Goal: Information Seeking & Learning: Learn about a topic

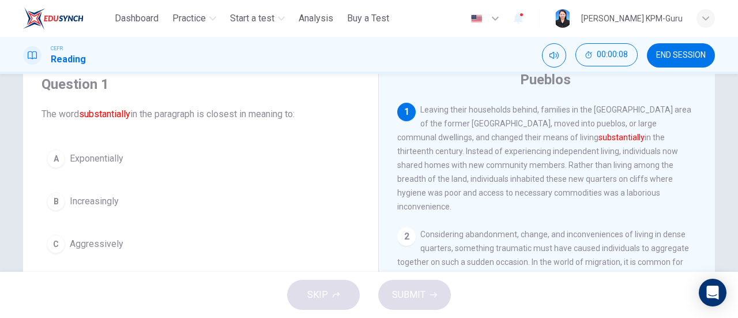
scroll to position [43, 0]
click at [438, 82] on div "Pueblos" at bounding box center [554, 81] width 315 height 18
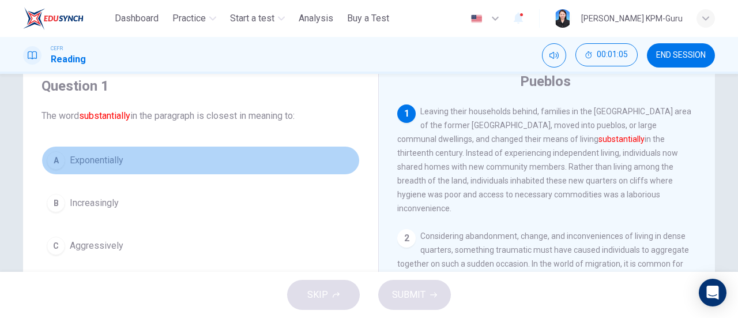
drag, startPoint x: 145, startPoint y: 156, endPoint x: 63, endPoint y: 160, distance: 82.0
click at [63, 160] on button "A Exponentially" at bounding box center [201, 160] width 318 height 29
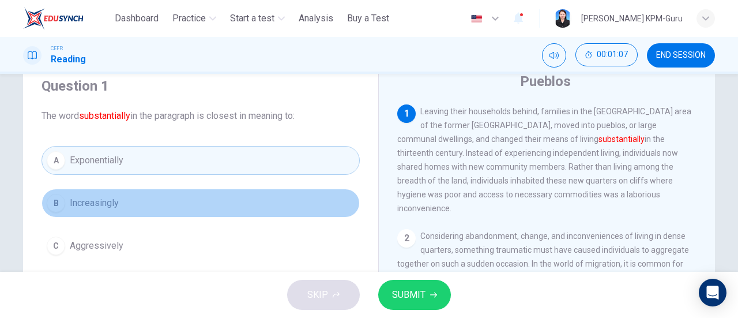
click at [95, 205] on span "Increasingly" at bounding box center [94, 203] width 49 height 14
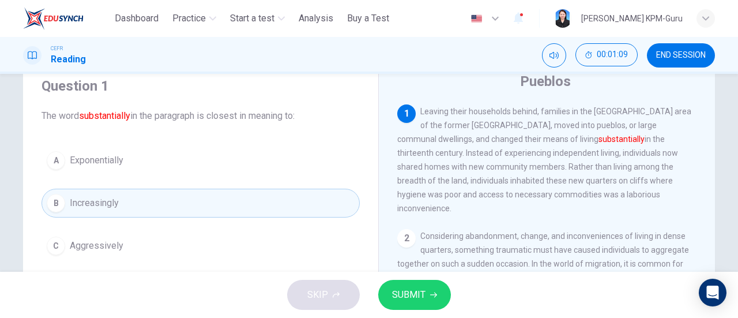
drag, startPoint x: 600, startPoint y: 139, endPoint x: 557, endPoint y: 139, distance: 43.3
click at [557, 139] on span "Leaving their households behind, families in the Mesa Verde area of the former …" at bounding box center [544, 160] width 294 height 106
drag, startPoint x: 554, startPoint y: 141, endPoint x: 597, endPoint y: 141, distance: 43.3
click at [597, 141] on span "Leaving their households behind, families in the Mesa Verde area of the former …" at bounding box center [544, 160] width 294 height 106
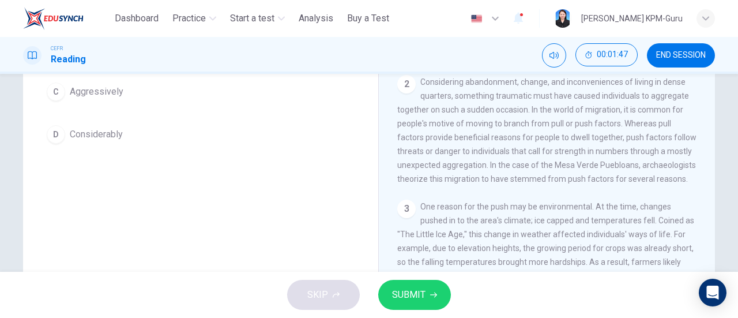
click at [121, 91] on button "C Aggressively" at bounding box center [201, 91] width 318 height 29
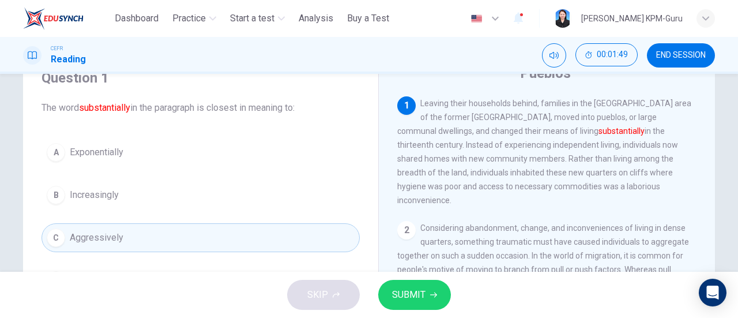
scroll to position [43, 0]
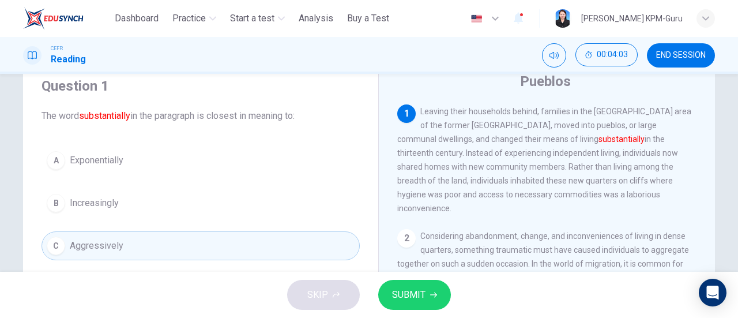
click at [110, 189] on button "B Increasingly" at bounding box center [201, 203] width 318 height 29
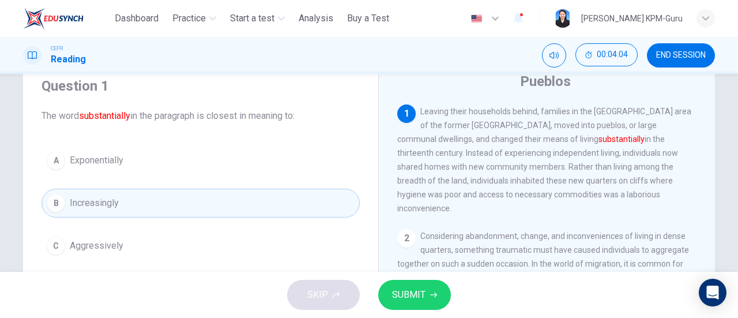
click at [104, 202] on span "Increasingly" at bounding box center [94, 203] width 49 height 14
click at [427, 311] on div "SKIP SUBMIT" at bounding box center [369, 295] width 738 height 46
click at [427, 301] on button "SUBMIT" at bounding box center [414, 295] width 73 height 30
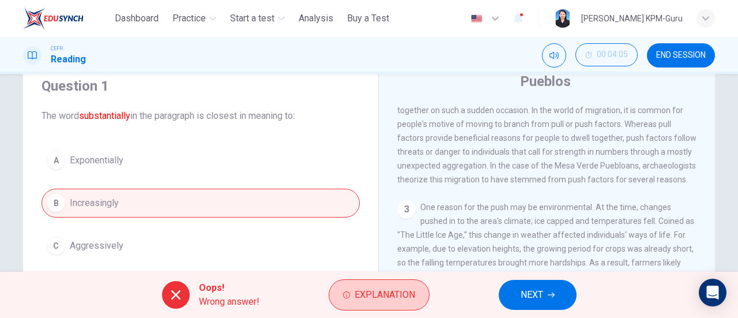
click at [381, 297] on span "Explanation" at bounding box center [385, 295] width 61 height 16
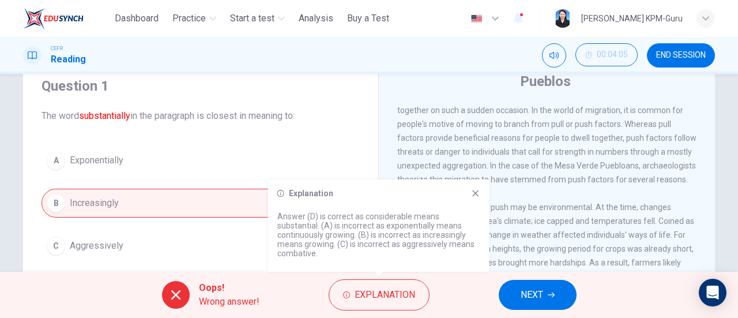
scroll to position [197, 0]
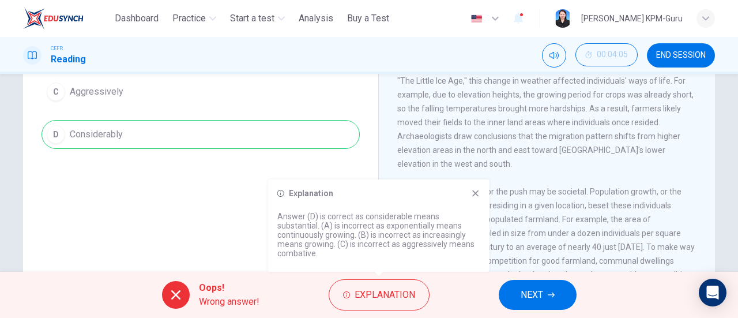
click at [203, 145] on div "A Exponentially B Increasingly C Aggressively D Considerably" at bounding box center [201, 70] width 318 height 157
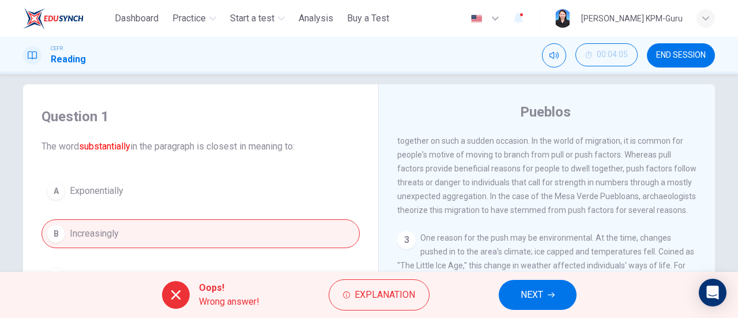
scroll to position [0, 0]
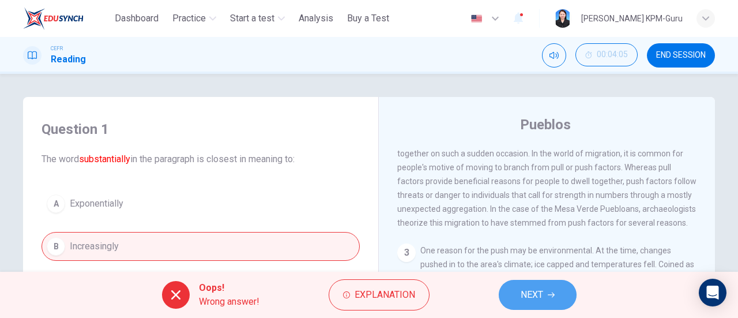
click at [536, 295] on span "NEXT" at bounding box center [532, 295] width 22 height 16
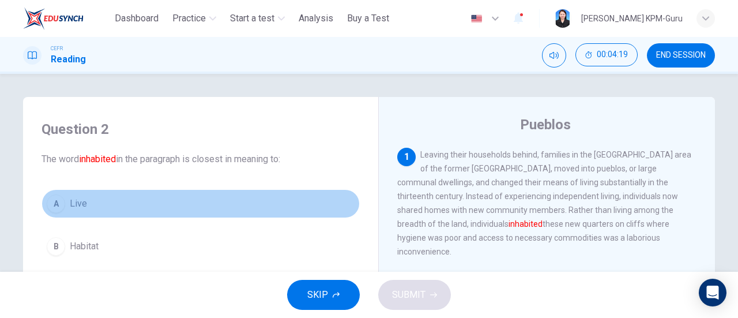
click at [85, 203] on button "A Live" at bounding box center [201, 203] width 318 height 29
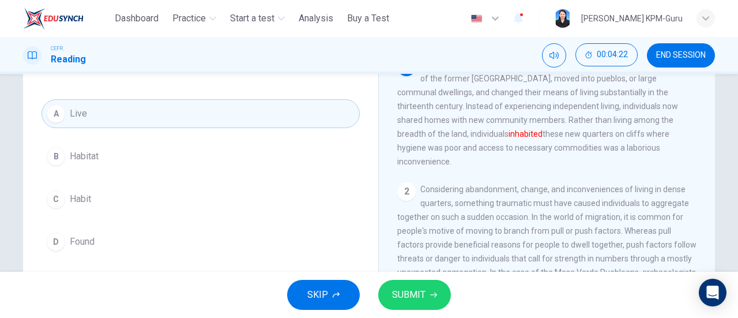
scroll to position [86, 0]
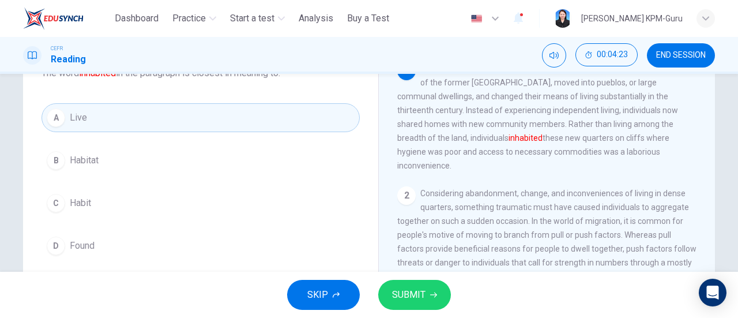
click at [418, 296] on span "SUBMIT" at bounding box center [408, 295] width 33 height 16
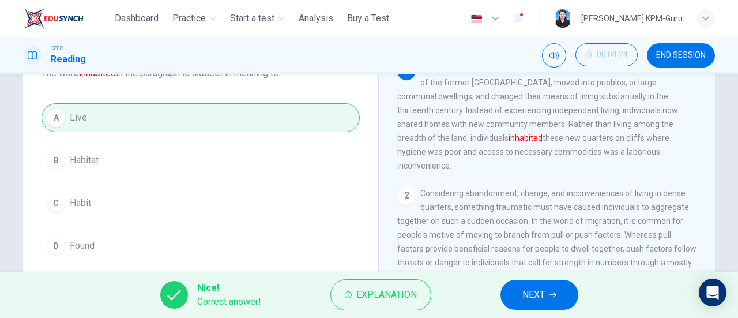
click at [542, 291] on span "NEXT" at bounding box center [534, 295] width 22 height 16
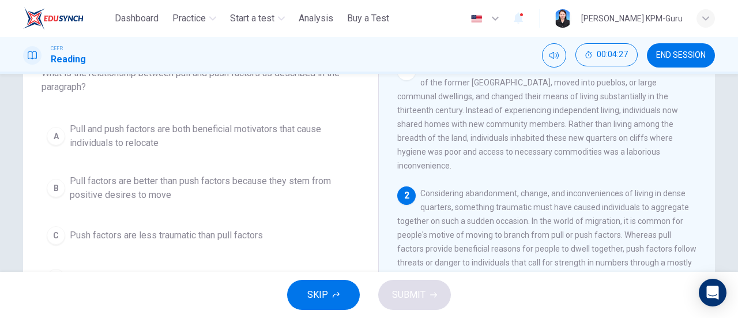
click at [386, 173] on div "Pueblos 1 Leaving their households behind, families in the Mesa Verde area of t…" at bounding box center [546, 220] width 337 height 419
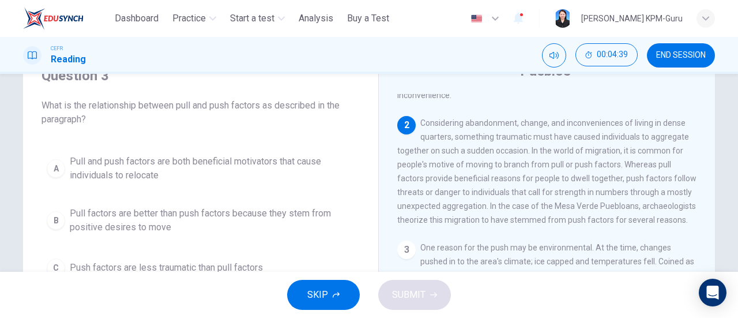
scroll to position [48, 0]
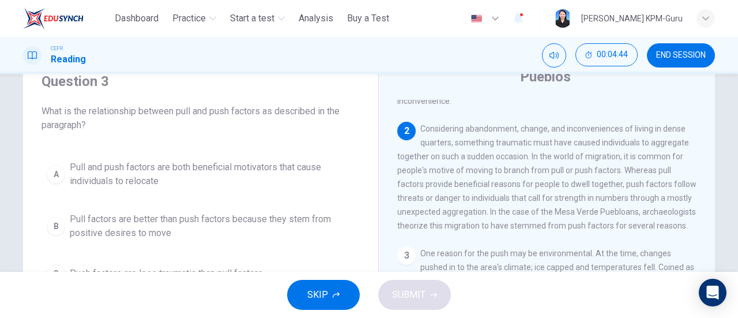
drag, startPoint x: 562, startPoint y: 130, endPoint x: 617, endPoint y: 141, distance: 55.9
click at [617, 141] on span "Considering abandonment, change, and inconveniences of living in dense quarters…" at bounding box center [546, 177] width 299 height 106
drag, startPoint x: 42, startPoint y: 111, endPoint x: 135, endPoint y: 140, distance: 98.0
click at [93, 123] on span "What is the relationship between pull and push factors as described in the para…" at bounding box center [201, 118] width 318 height 28
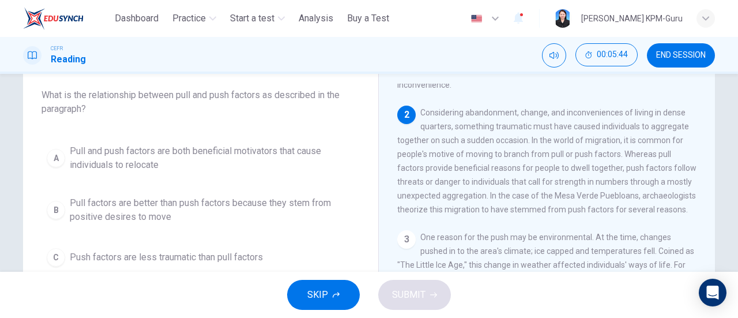
scroll to position [70, 0]
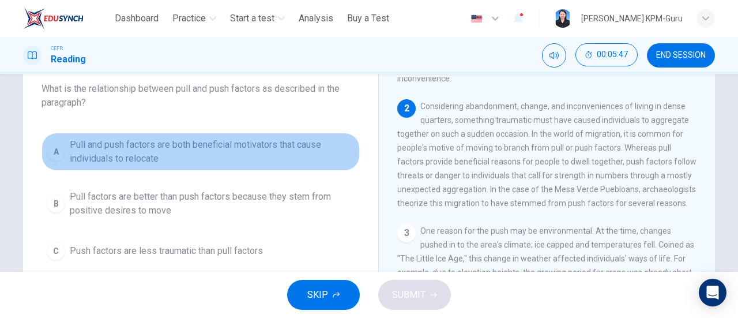
click at [53, 148] on div "A" at bounding box center [56, 151] width 18 height 18
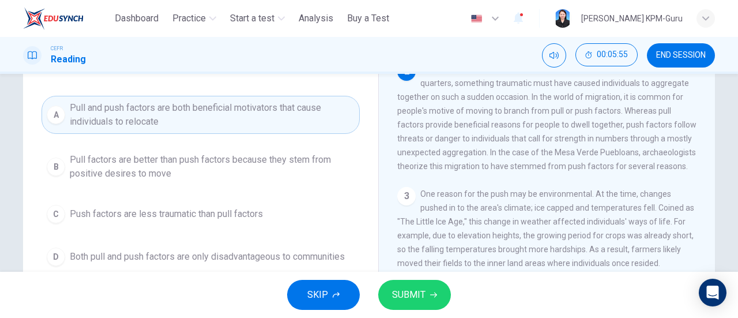
scroll to position [106, 0]
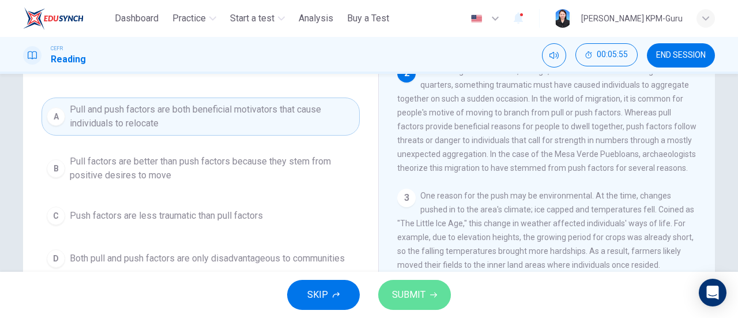
click at [412, 295] on span "SUBMIT" at bounding box center [408, 295] width 33 height 16
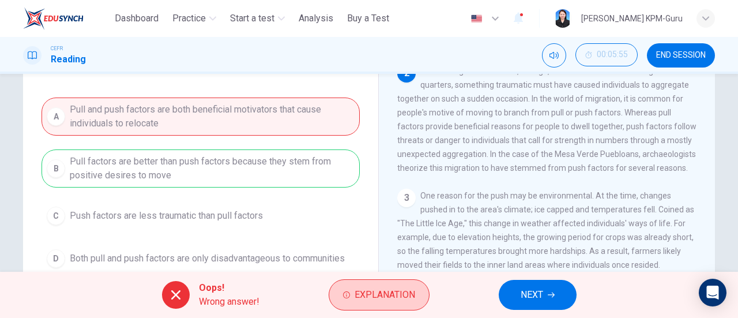
click at [382, 298] on span "Explanation" at bounding box center [385, 295] width 61 height 16
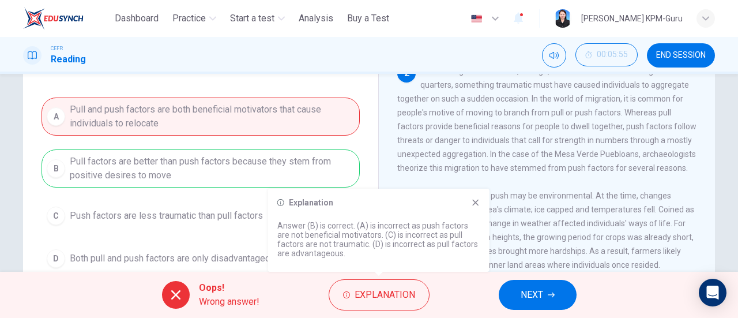
click at [540, 287] on span "NEXT" at bounding box center [532, 295] width 22 height 16
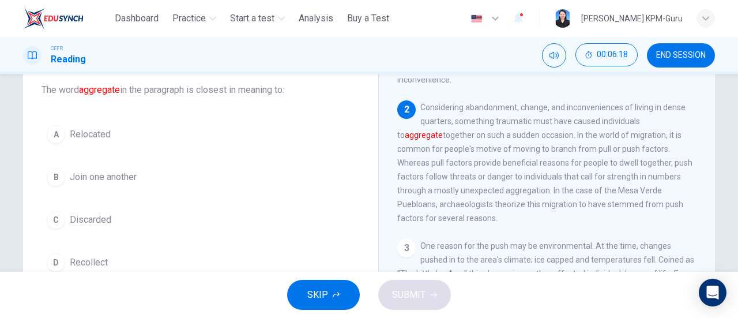
scroll to position [76, 0]
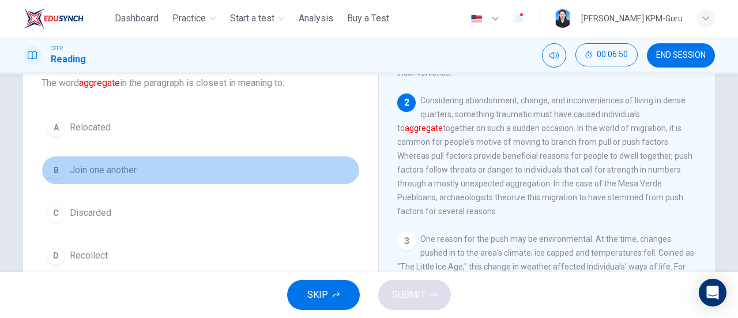
click at [106, 169] on span "Join one another" at bounding box center [103, 170] width 67 height 14
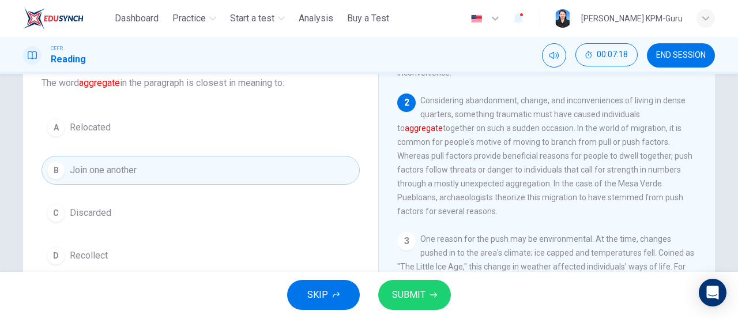
click at [180, 170] on button "B Join one another" at bounding box center [201, 170] width 318 height 29
click at [431, 295] on icon "button" at bounding box center [433, 294] width 7 height 5
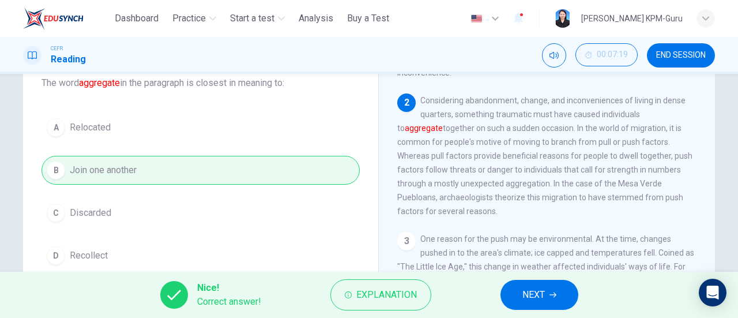
click at [540, 296] on span "NEXT" at bounding box center [534, 295] width 22 height 16
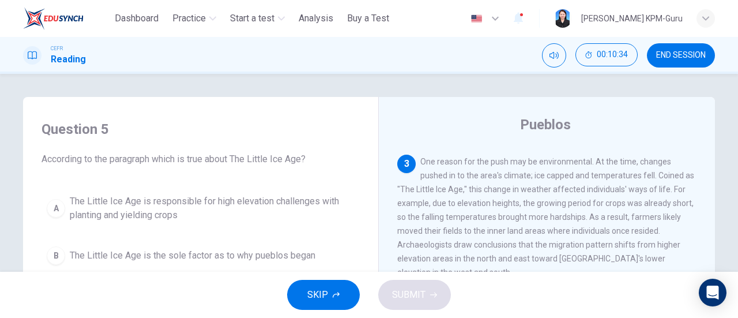
scroll to position [232, 0]
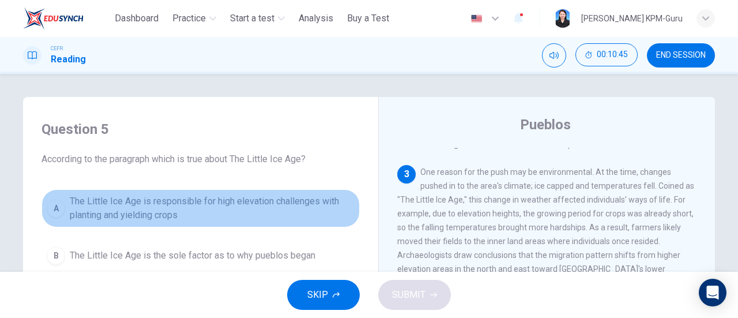
click at [159, 211] on span "The Little Ice Age is responsible for high elevation challenges with planting a…" at bounding box center [212, 208] width 285 height 28
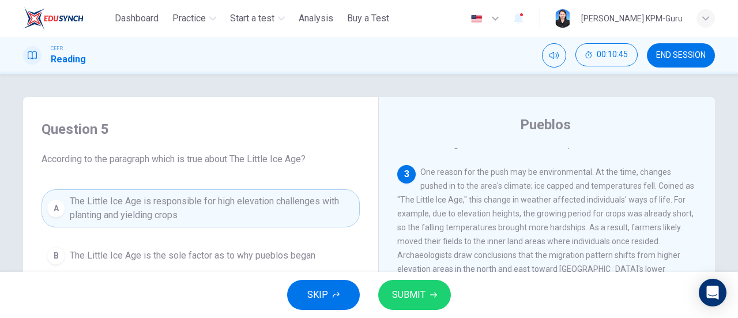
click at [414, 296] on span "SUBMIT" at bounding box center [408, 295] width 33 height 16
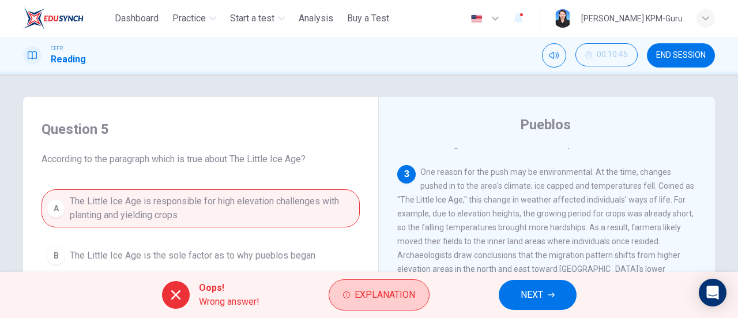
click at [373, 287] on span "Explanation" at bounding box center [385, 295] width 61 height 16
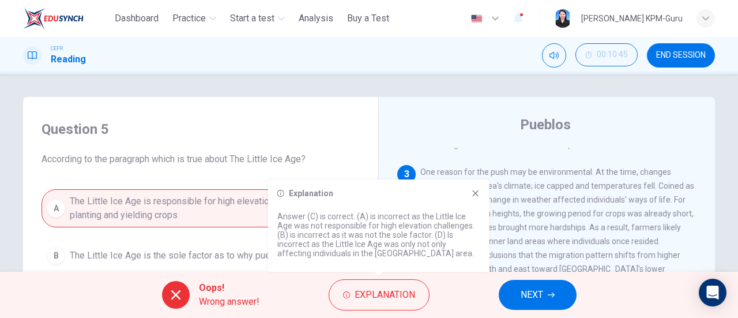
scroll to position [153, 0]
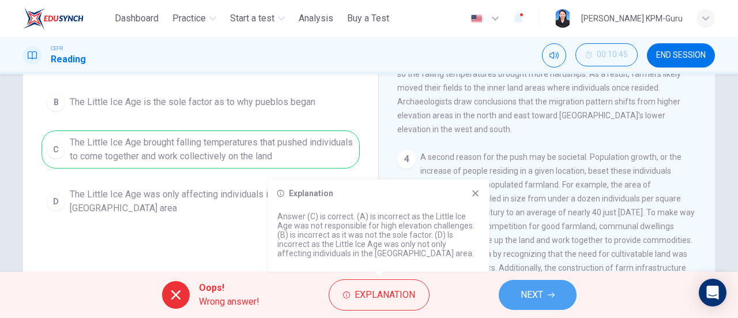
click at [531, 295] on span "NEXT" at bounding box center [532, 295] width 22 height 16
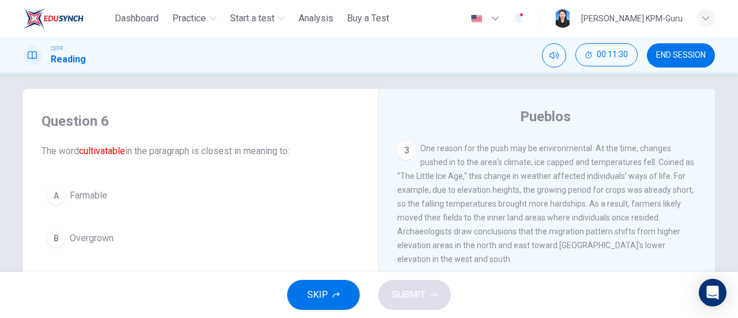
scroll to position [0, 0]
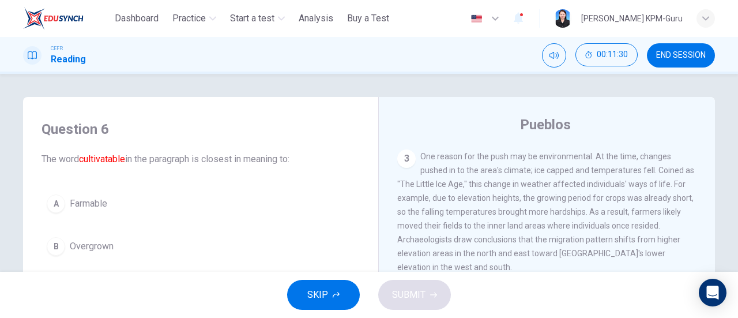
click at [107, 205] on button "A Farmable" at bounding box center [201, 203] width 318 height 29
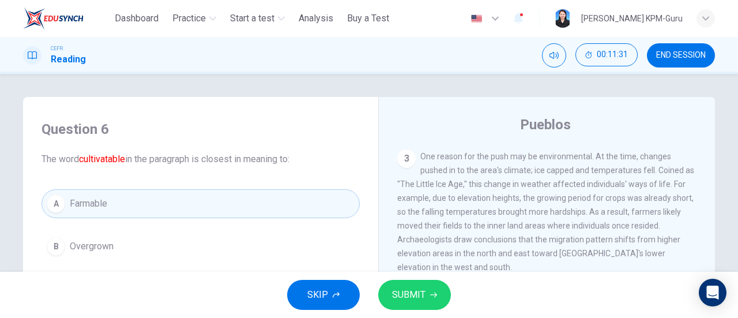
click at [420, 296] on span "SUBMIT" at bounding box center [408, 295] width 33 height 16
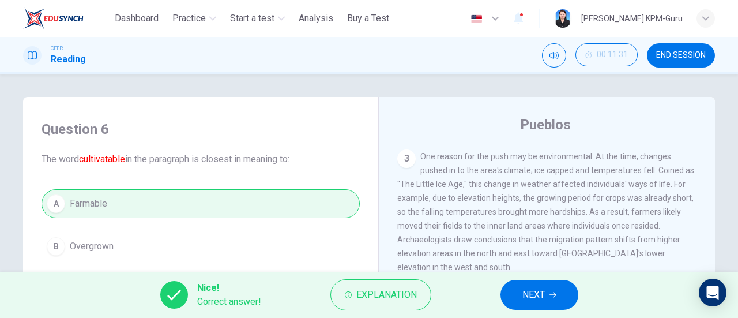
click at [540, 299] on span "NEXT" at bounding box center [534, 295] width 22 height 16
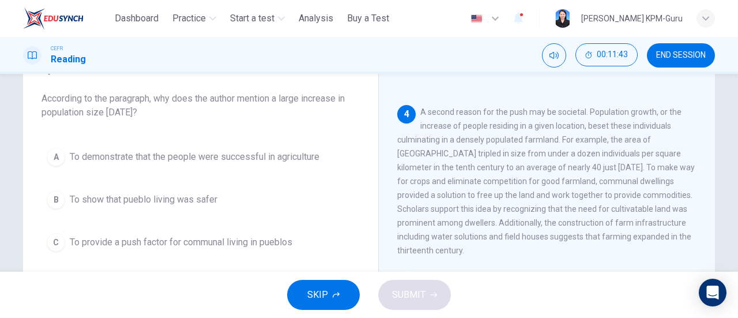
scroll to position [63, 0]
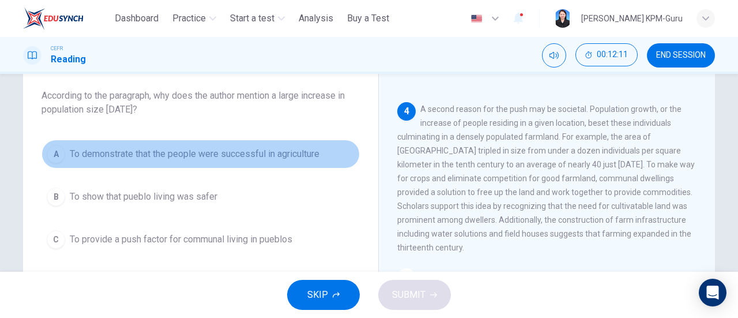
click at [256, 149] on span "To demonstrate that the people were successful in agriculture" at bounding box center [195, 154] width 250 height 14
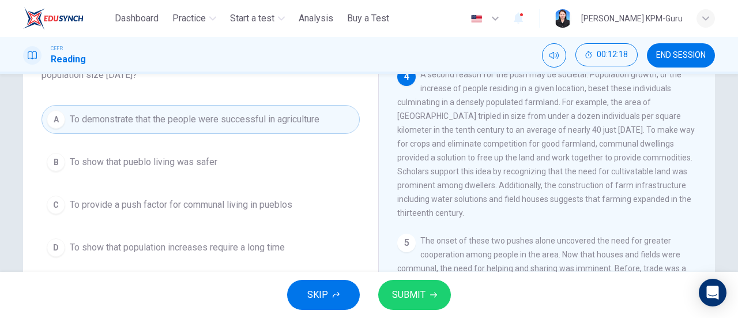
scroll to position [88, 0]
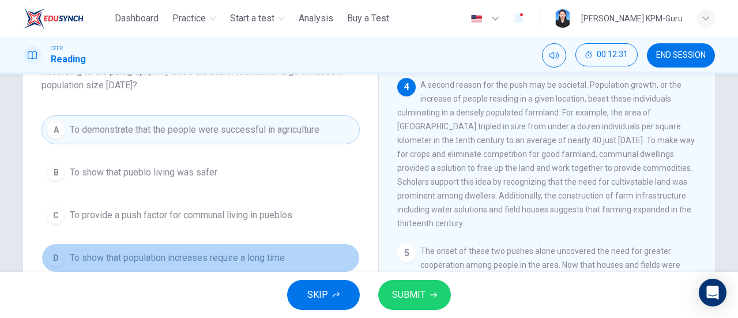
click at [201, 260] on span "To show that population increases require a long time" at bounding box center [177, 258] width 215 height 14
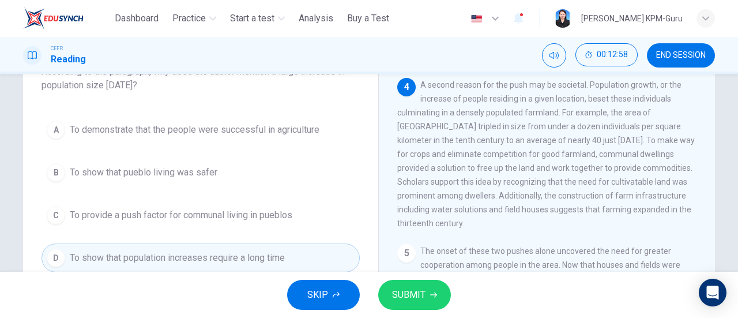
click at [410, 286] on button "SUBMIT" at bounding box center [414, 295] width 73 height 30
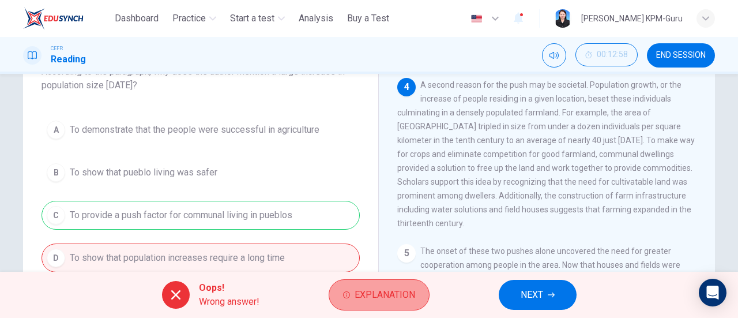
click at [388, 286] on button "Explanation" at bounding box center [379, 294] width 101 height 31
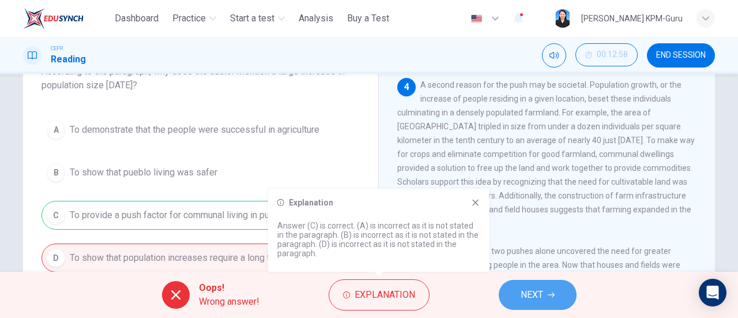
click at [554, 302] on button "NEXT" at bounding box center [538, 295] width 78 height 30
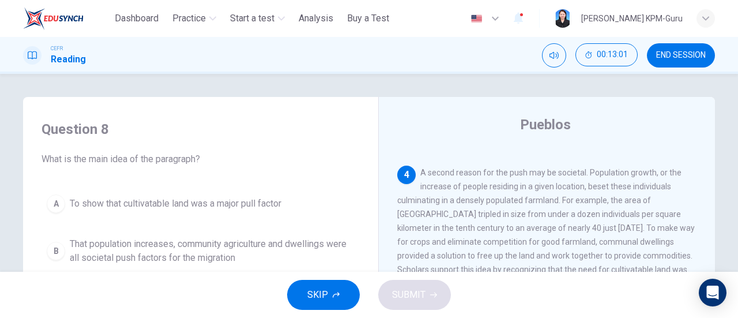
scroll to position [153, 0]
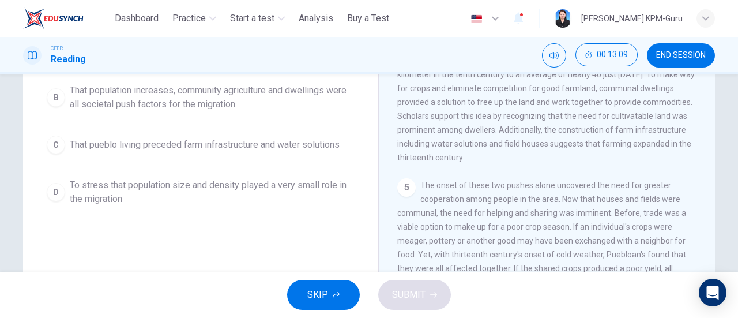
click at [177, 99] on span "That population increases, community agriculture and dwellings were all societa…" at bounding box center [212, 98] width 285 height 28
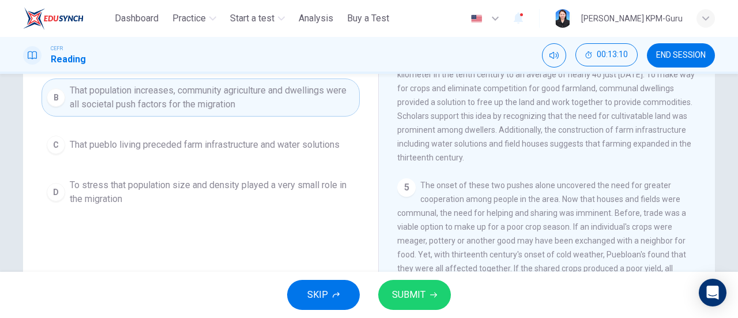
click at [430, 292] on icon "button" at bounding box center [433, 294] width 7 height 7
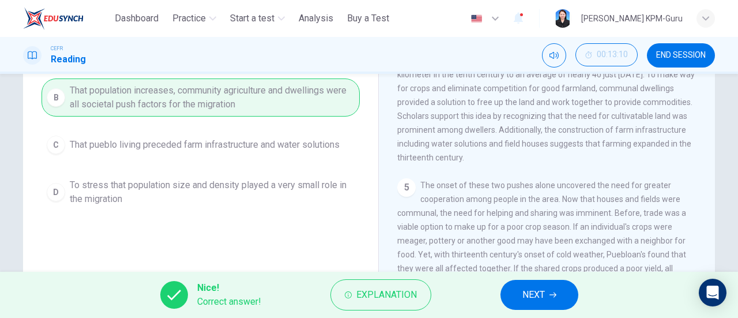
click at [545, 294] on span "NEXT" at bounding box center [534, 295] width 22 height 16
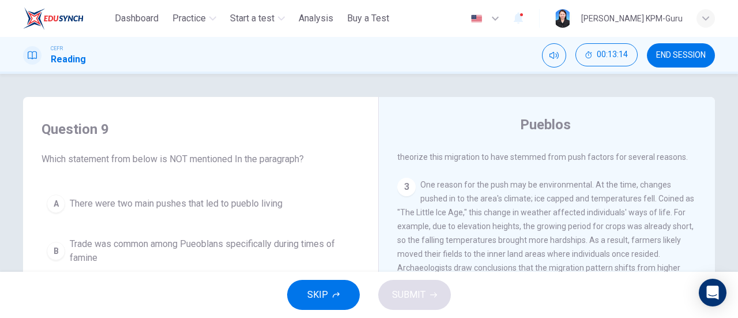
scroll to position [0, 0]
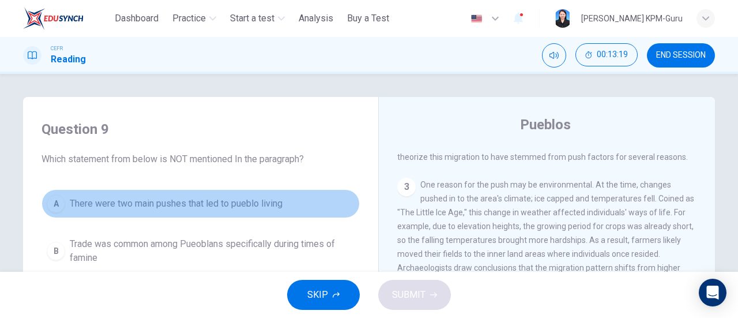
click at [145, 205] on span "There were two main pushes that led to pueblo living" at bounding box center [176, 204] width 213 height 14
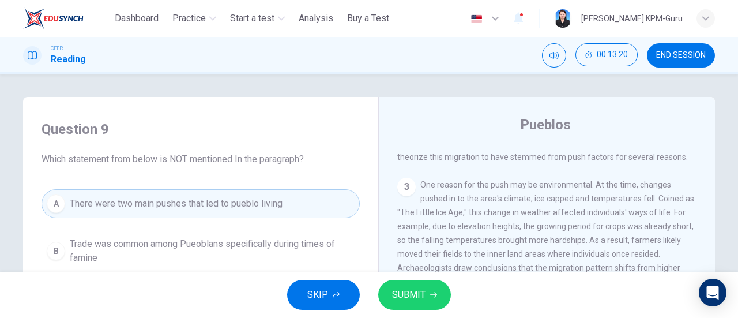
scroll to position [153, 0]
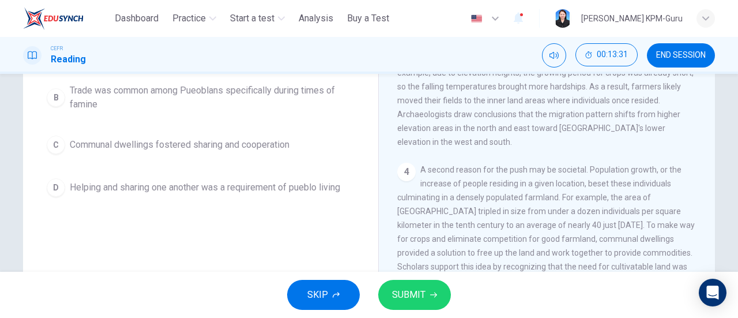
click at [125, 145] on span "Communal dwellings fostered sharing and cooperation" at bounding box center [180, 145] width 220 height 14
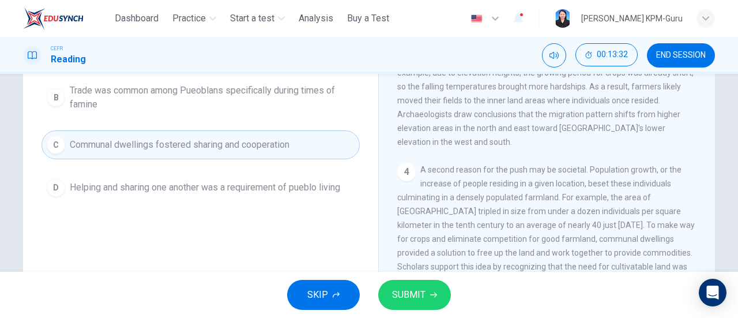
click at [429, 295] on button "SUBMIT" at bounding box center [414, 295] width 73 height 30
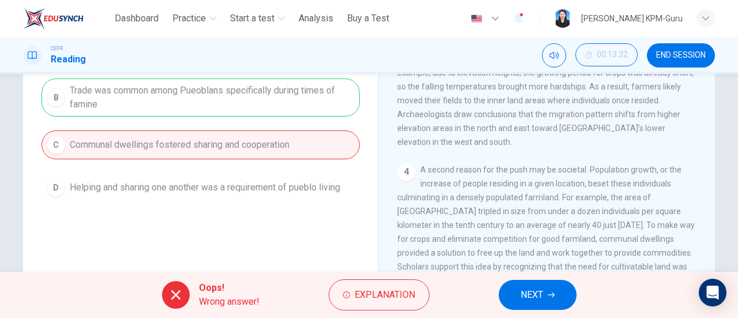
click at [540, 295] on span "NEXT" at bounding box center [532, 295] width 22 height 16
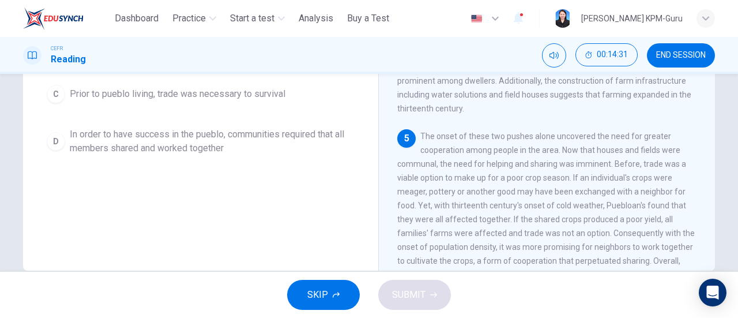
scroll to position [341, 0]
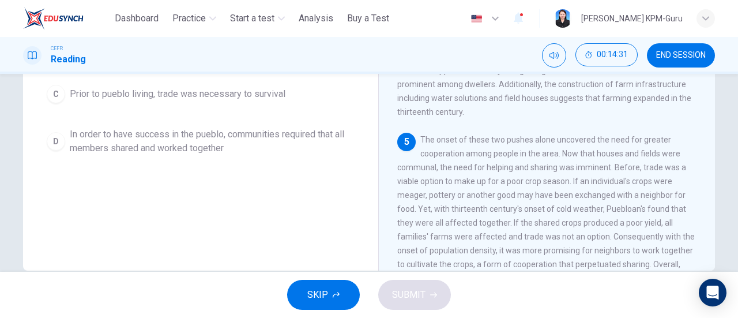
click at [246, 223] on div "Question 10 Which of the sentences below best expresses the conclusion found in…" at bounding box center [200, 75] width 337 height 389
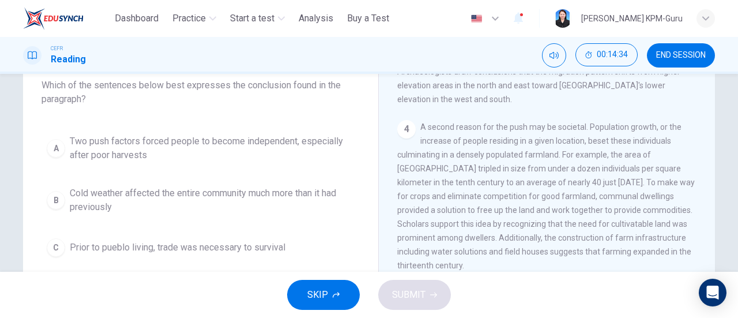
click at [113, 194] on span "Cold weather affected the entire community much more than it had previously" at bounding box center [212, 200] width 285 height 28
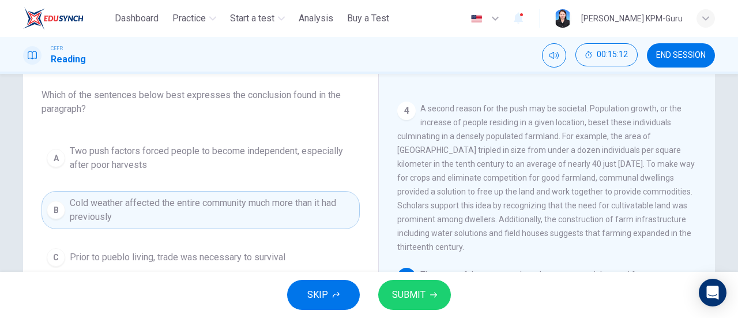
scroll to position [218, 0]
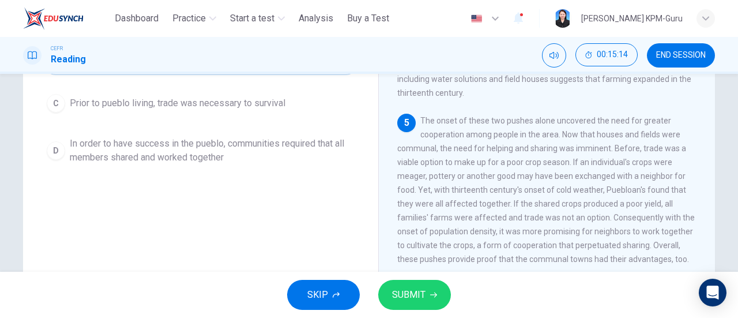
click at [145, 145] on span "In order to have success in the pueblo, communities required that all members s…" at bounding box center [212, 151] width 285 height 28
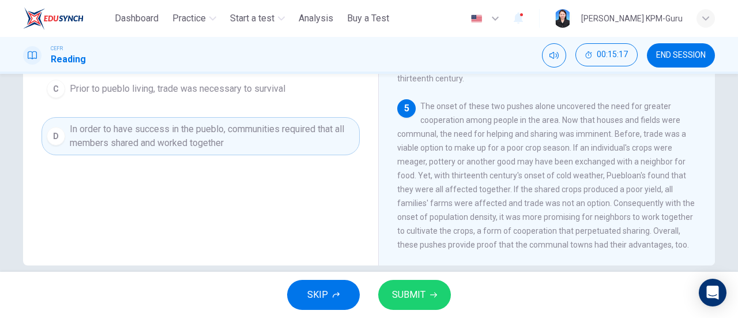
scroll to position [249, 0]
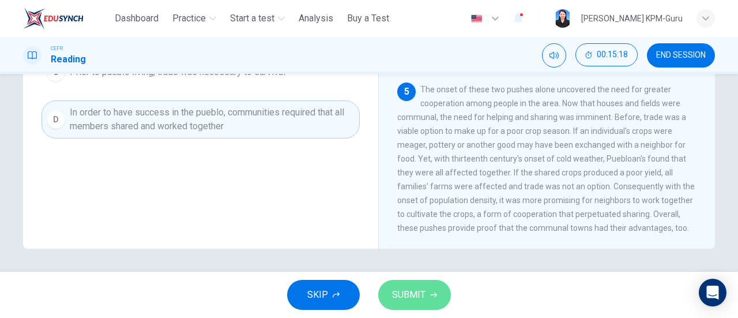
click at [420, 296] on span "SUBMIT" at bounding box center [408, 295] width 33 height 16
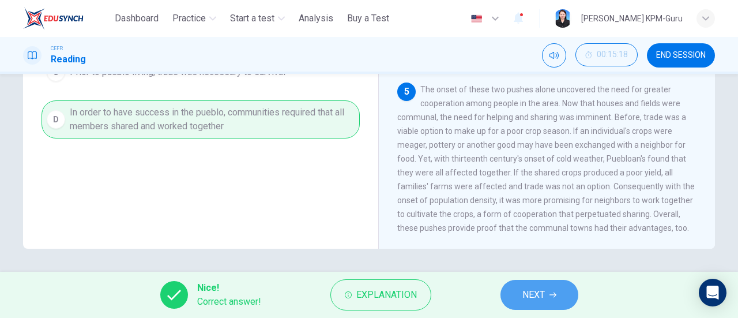
click at [533, 292] on span "NEXT" at bounding box center [534, 295] width 22 height 16
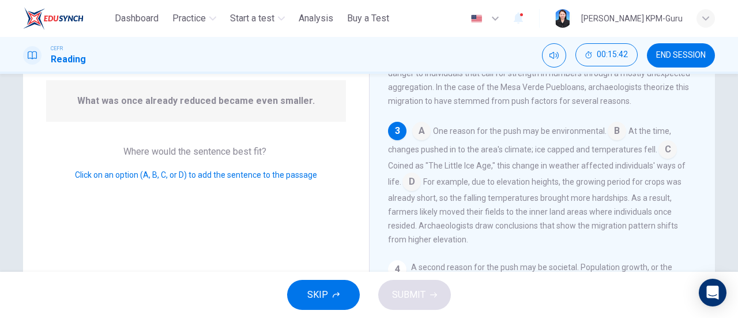
scroll to position [113, 0]
click at [615, 133] on input at bounding box center [617, 131] width 18 height 18
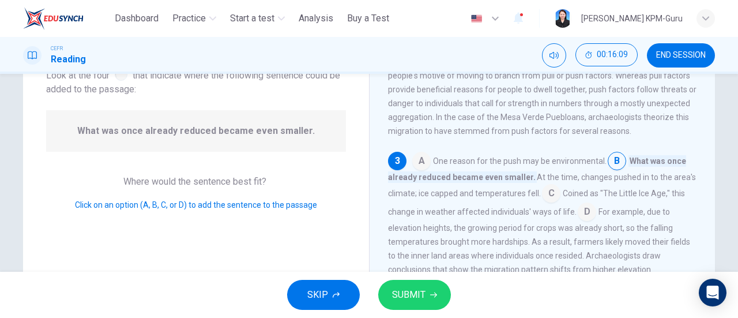
scroll to position [68, 0]
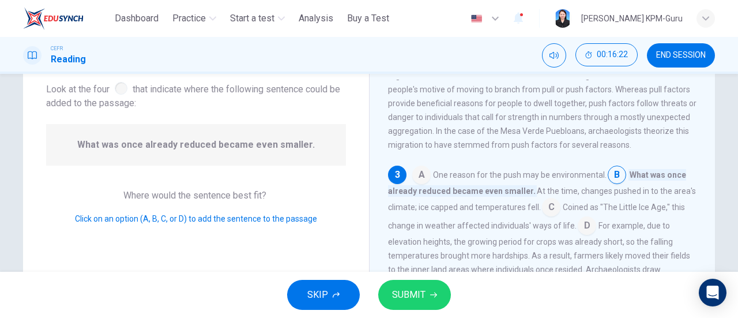
click at [617, 184] on input at bounding box center [617, 176] width 18 height 18
click at [414, 179] on input at bounding box center [421, 176] width 18 height 18
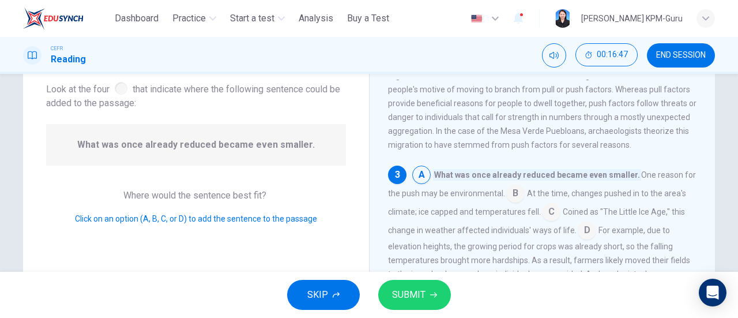
click at [581, 236] on input at bounding box center [587, 231] width 18 height 18
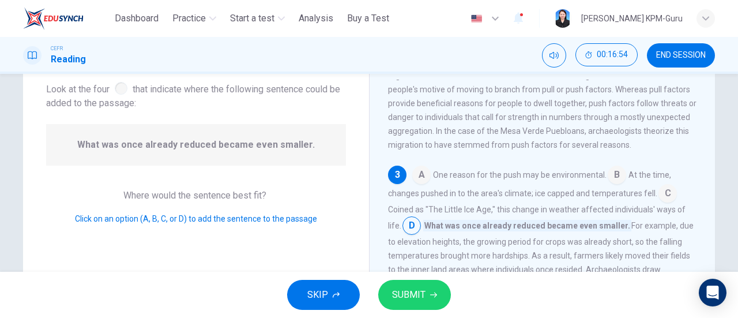
click at [661, 202] on input at bounding box center [668, 194] width 18 height 18
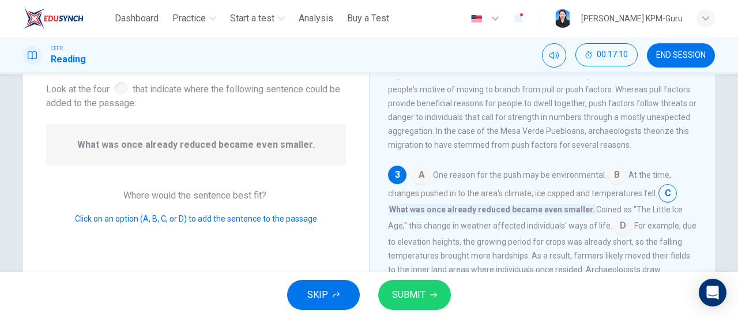
click at [611, 179] on input at bounding box center [617, 176] width 18 height 18
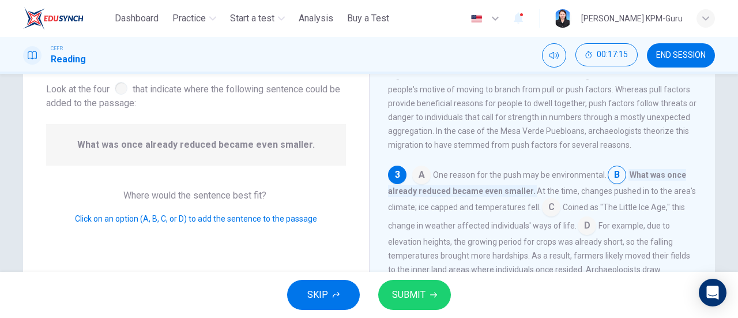
click at [412, 292] on span "SUBMIT" at bounding box center [408, 295] width 33 height 16
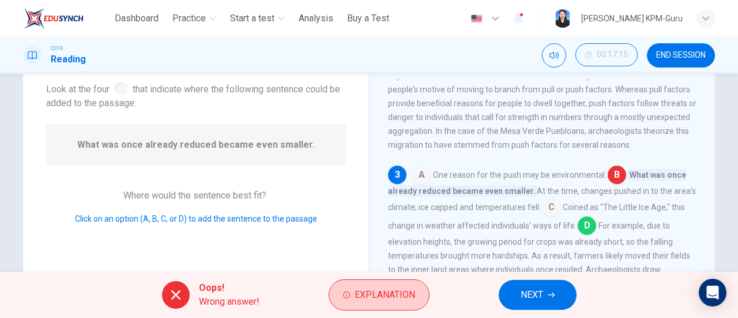
click at [392, 293] on span "Explanation" at bounding box center [385, 295] width 61 height 16
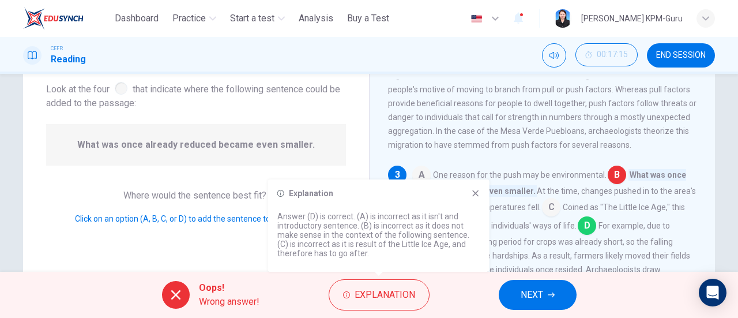
click at [478, 193] on icon at bounding box center [475, 193] width 9 height 9
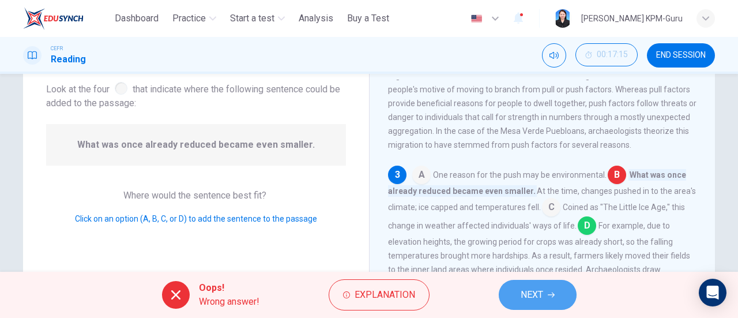
click at [544, 292] on button "NEXT" at bounding box center [538, 295] width 78 height 30
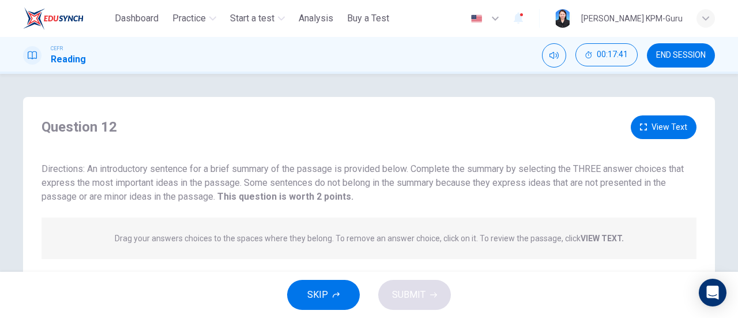
scroll to position [153, 0]
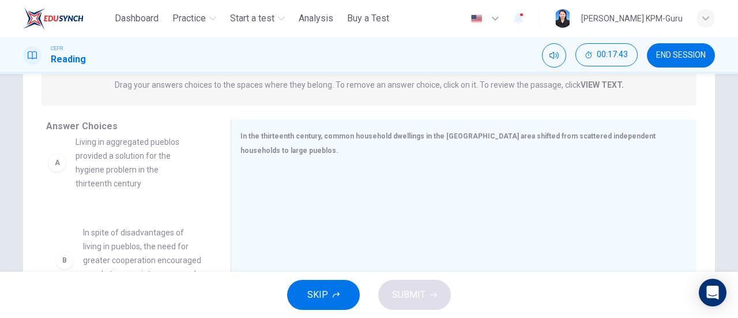
drag, startPoint x: 105, startPoint y: 178, endPoint x: 104, endPoint y: 162, distance: 16.2
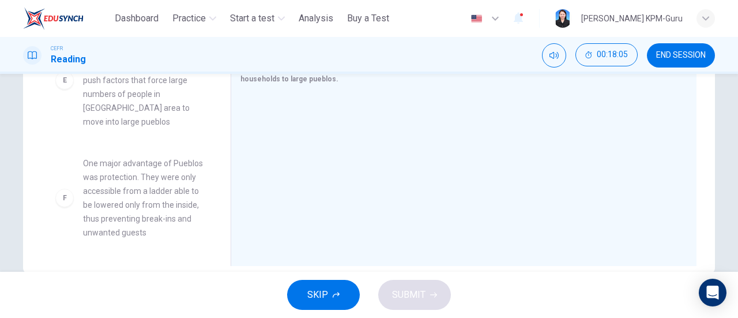
scroll to position [249, 0]
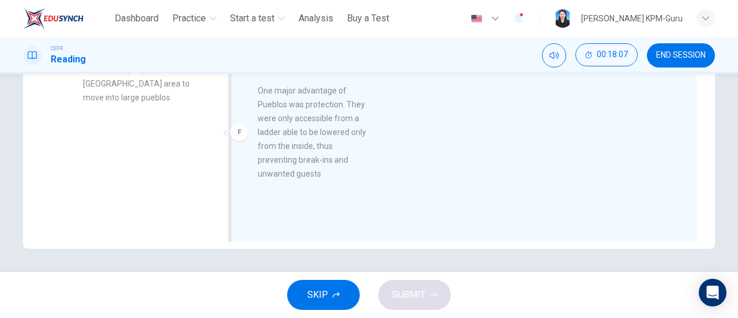
drag, startPoint x: 137, startPoint y: 194, endPoint x: 316, endPoint y: 142, distance: 186.0
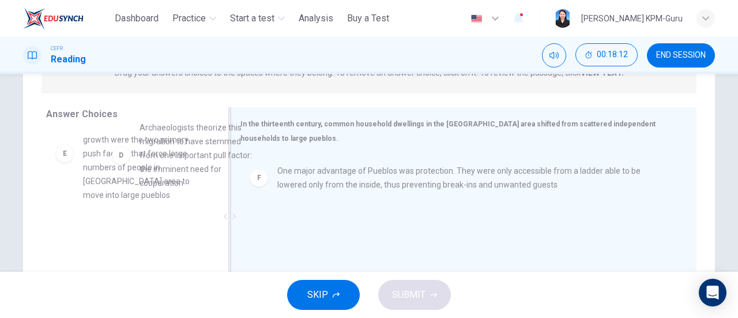
scroll to position [337, 0]
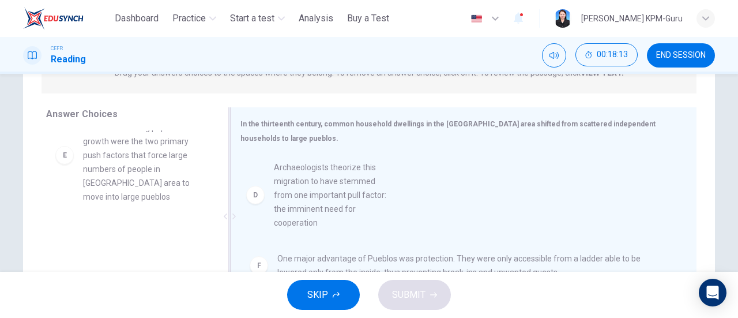
drag, startPoint x: 112, startPoint y: 151, endPoint x: 309, endPoint y: 209, distance: 205.5
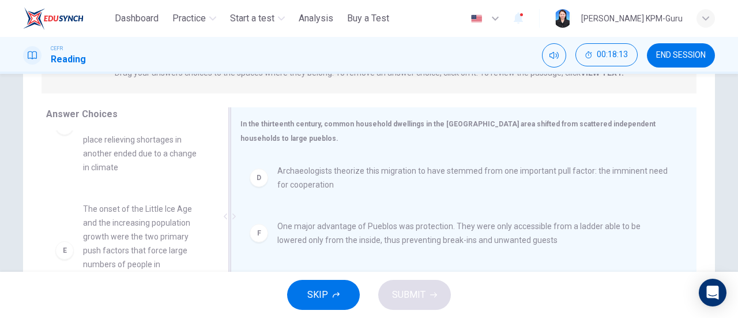
scroll to position [242, 0]
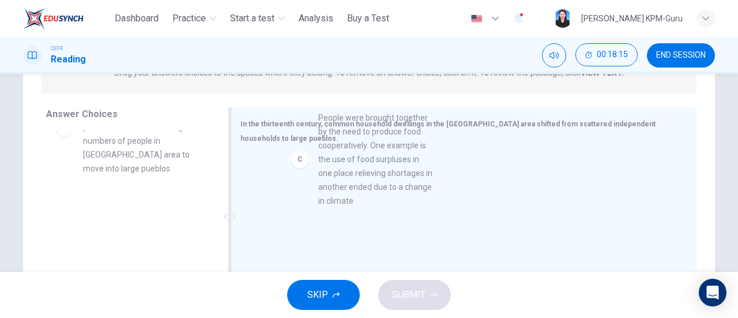
drag, startPoint x: 95, startPoint y: 148, endPoint x: 341, endPoint y: 183, distance: 248.7
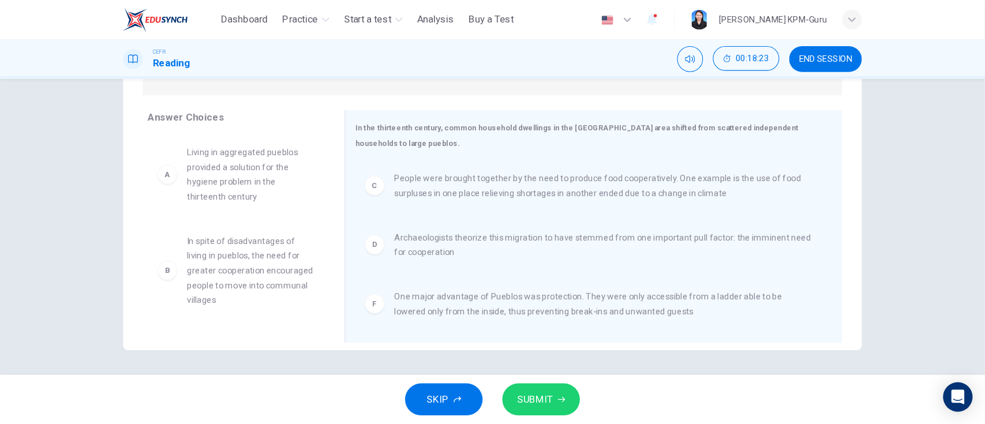
scroll to position [143, 0]
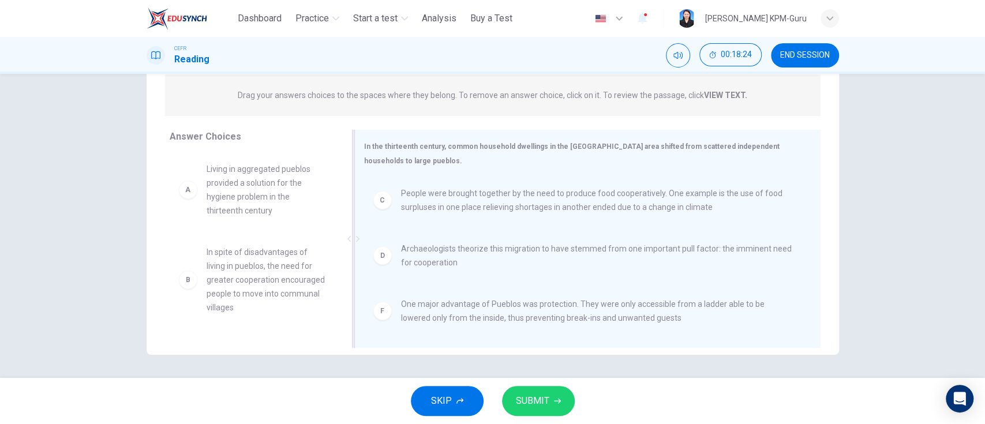
drag, startPoint x: 738, startPoint y: 0, endPoint x: 543, endPoint y: 242, distance: 311.0
click at [543, 242] on span "Archaeologists theorize this migration to have stemmed from one important pull …" at bounding box center [597, 256] width 392 height 28
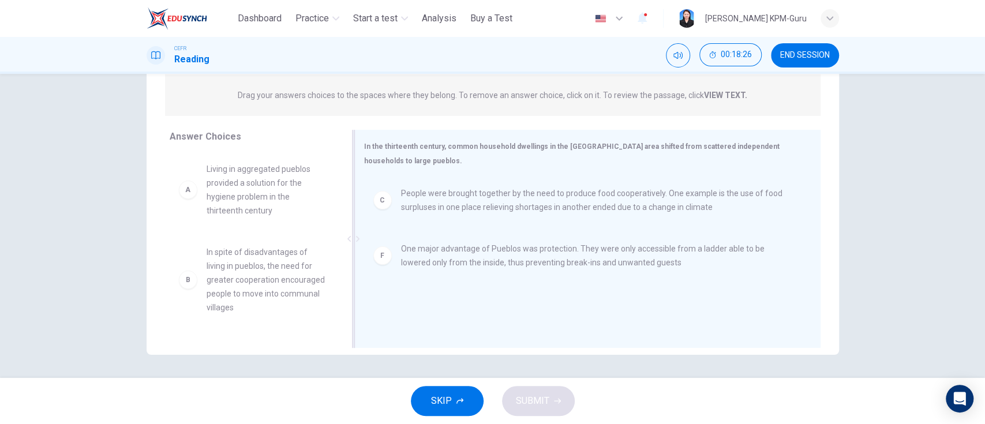
click at [548, 257] on span "One major advantage of Pueblos was protection. They were only accessible from a…" at bounding box center [597, 256] width 392 height 28
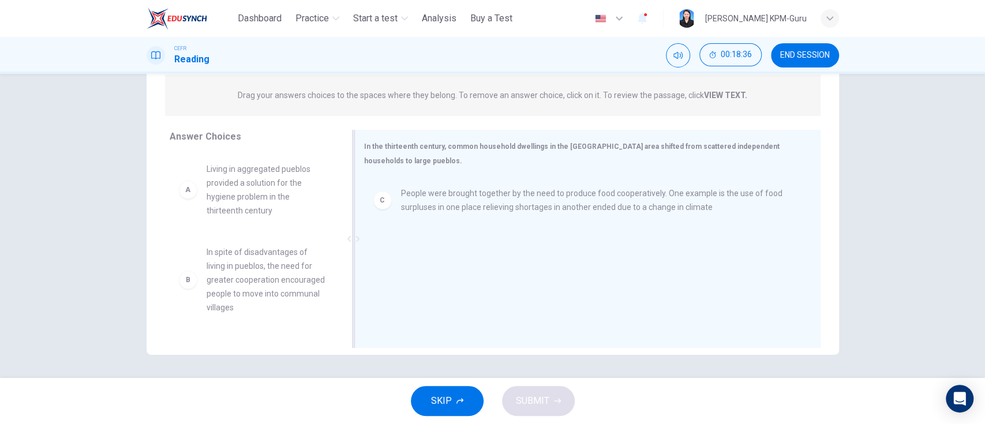
click at [418, 213] on span "People were brought together by the need to produce food cooperatively. One exa…" at bounding box center [597, 200] width 392 height 28
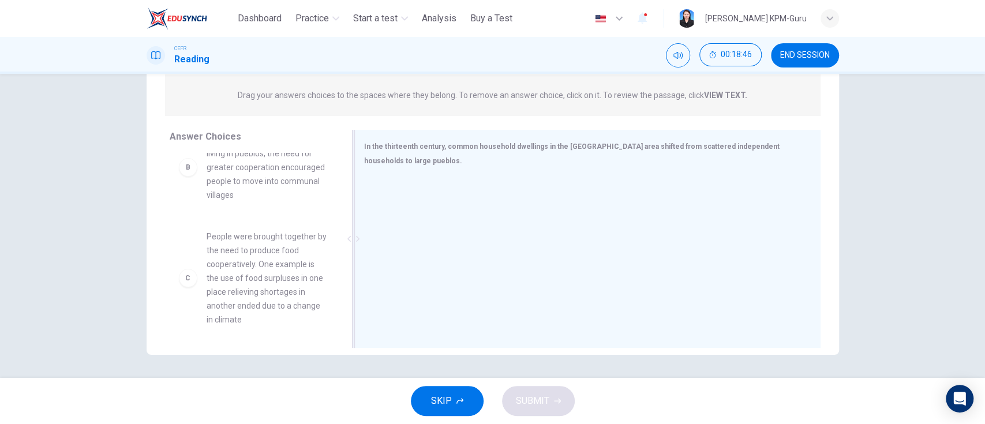
scroll to position [119, 0]
click at [260, 254] on span "People were brought together by the need to produce food cooperatively. One exa…" at bounding box center [266, 271] width 120 height 97
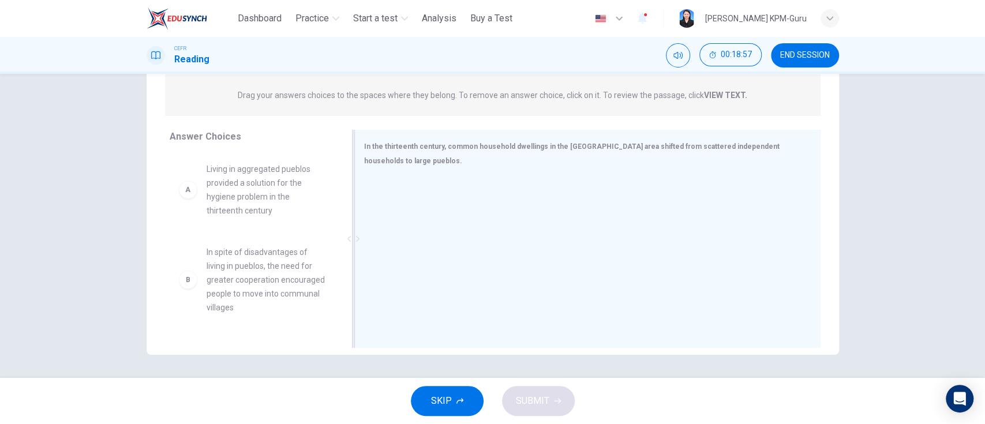
click at [231, 190] on span "Living in aggregated pueblos provided a solution for the hygiene problem in the…" at bounding box center [266, 189] width 120 height 55
click at [228, 208] on span "Living in aggregated pueblos provided a solution for the hygiene problem in the…" at bounding box center [266, 189] width 120 height 55
click at [188, 197] on div "A" at bounding box center [188, 190] width 18 height 18
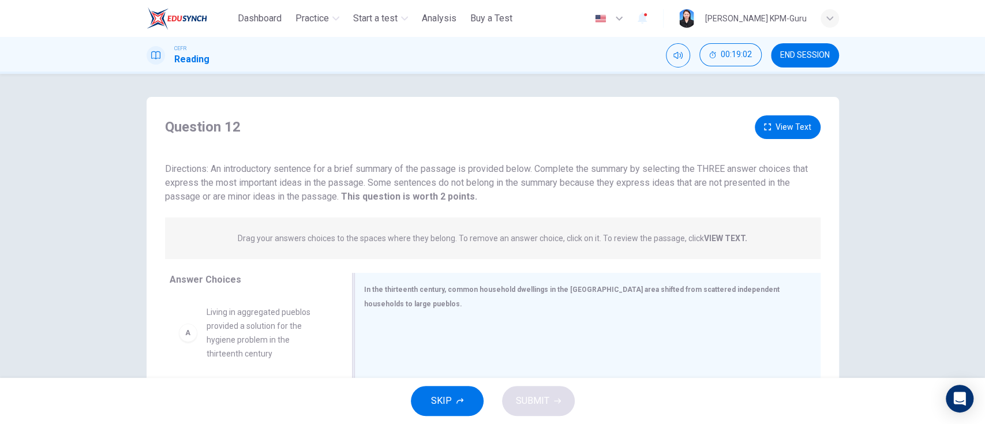
scroll to position [143, 0]
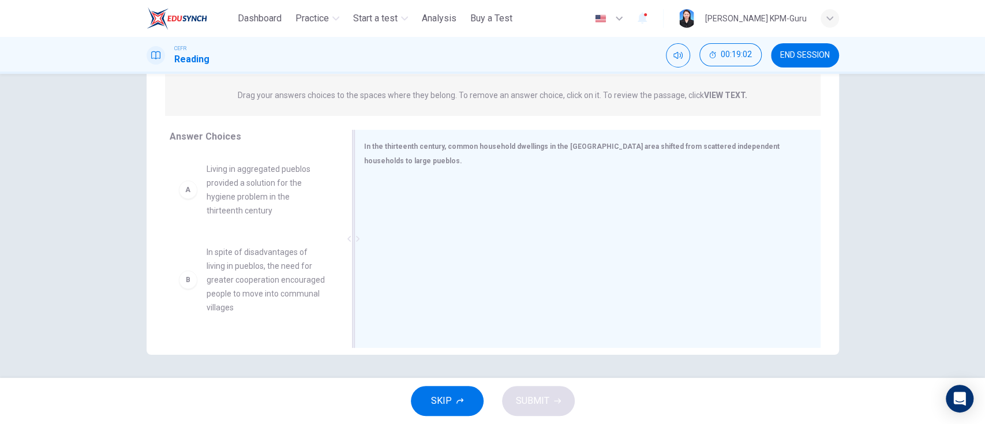
click at [240, 208] on span "Living in aggregated pueblos provided a solution for the hygiene problem in the…" at bounding box center [266, 189] width 120 height 55
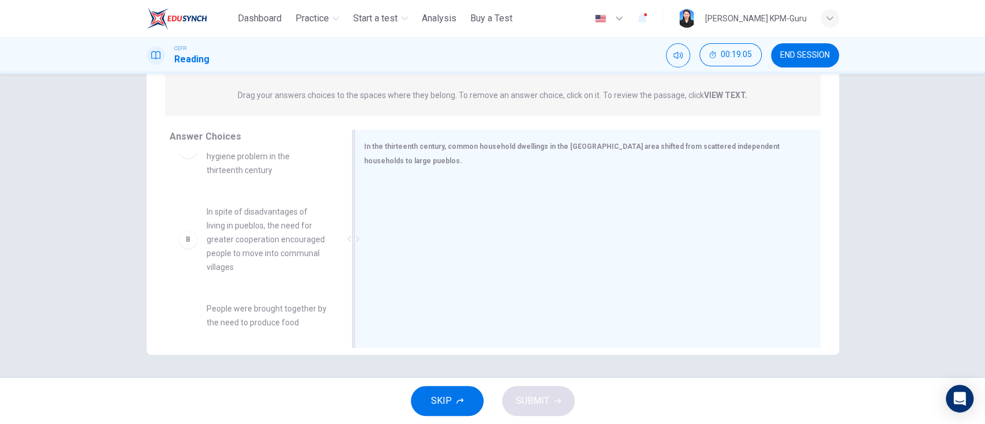
drag, startPoint x: 350, startPoint y: 213, endPoint x: 329, endPoint y: 214, distance: 20.8
click at [329, 214] on div "Answer Choices A Living in aggregated pueblos provided a solution for the hygie…" at bounding box center [493, 242] width 692 height 224
click at [256, 243] on span "In spite of disadvantages of living in pueblos, the need for greater cooperatio…" at bounding box center [266, 239] width 120 height 69
click at [170, 243] on div "B In spite of disadvantages of living in pueblos, the need for greater cooperat…" at bounding box center [253, 240] width 166 height 88
click at [184, 243] on div "B" at bounding box center [188, 239] width 18 height 18
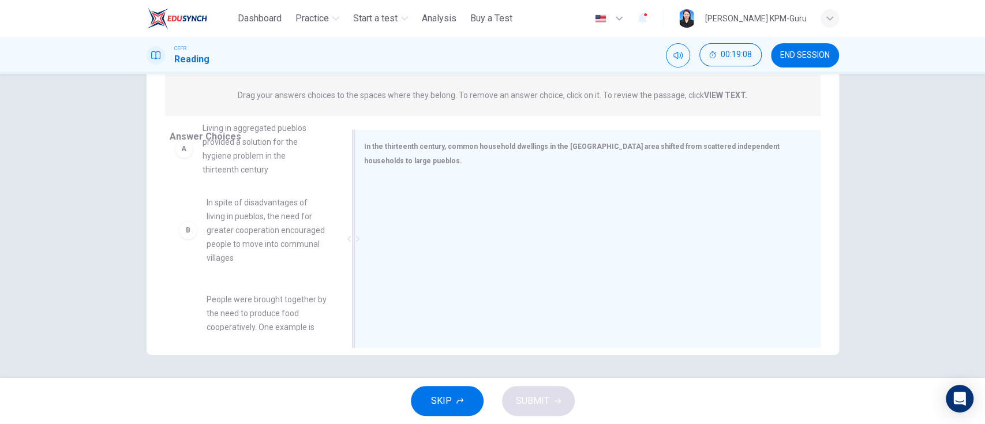
scroll to position [39, 0]
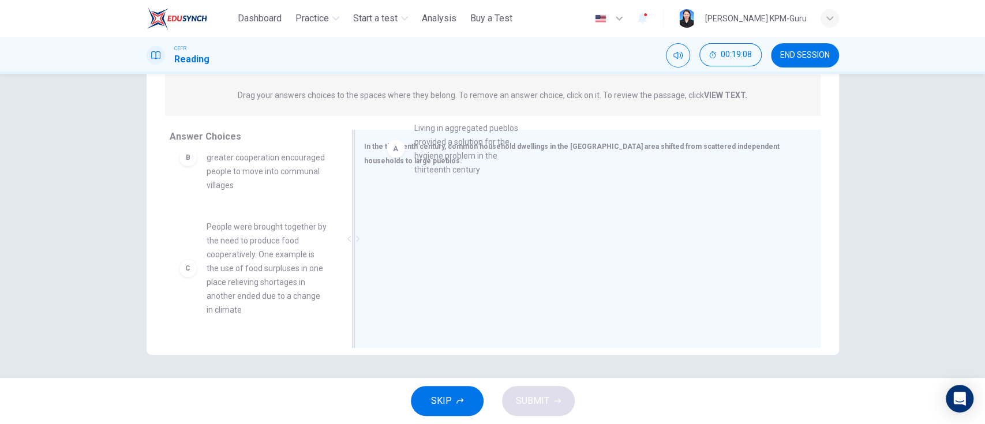
drag, startPoint x: 224, startPoint y: 179, endPoint x: 451, endPoint y: 179, distance: 226.7
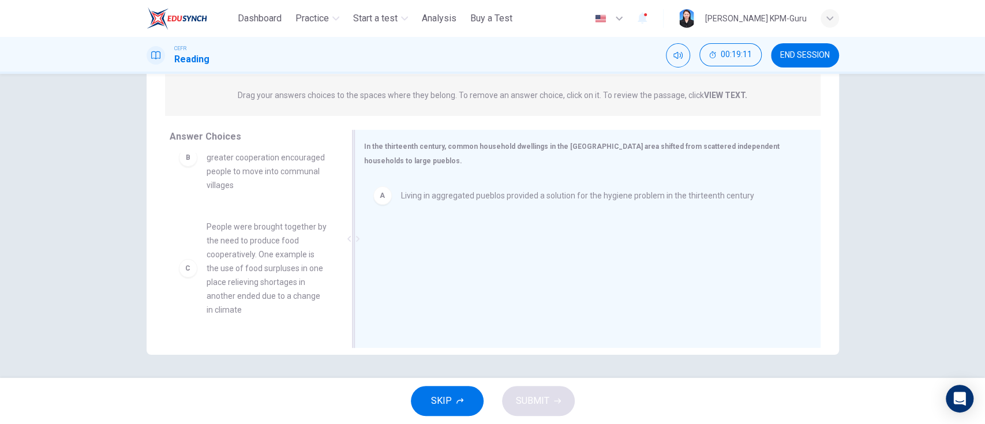
scroll to position [37, 0]
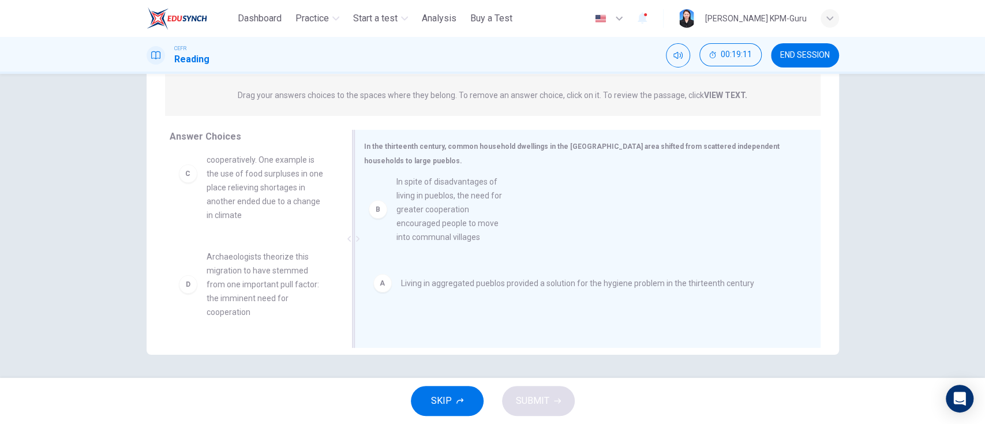
drag, startPoint x: 246, startPoint y: 189, endPoint x: 506, endPoint y: 266, distance: 271.2
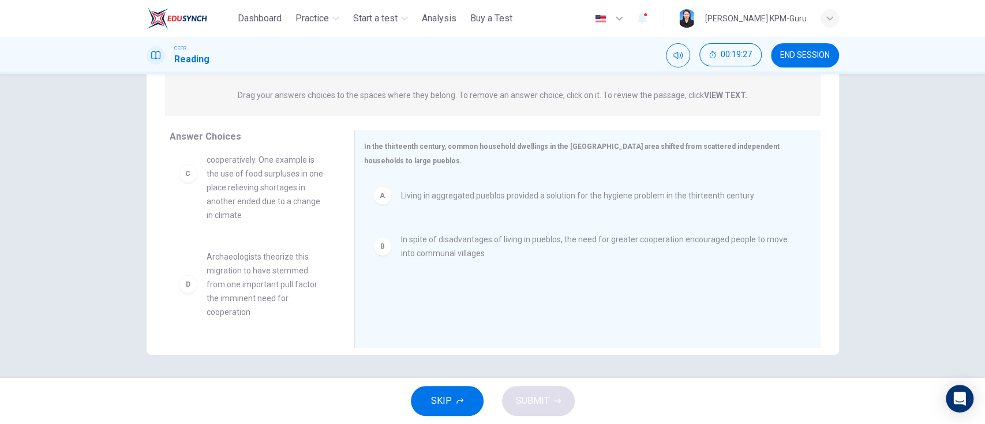
scroll to position [0, 0]
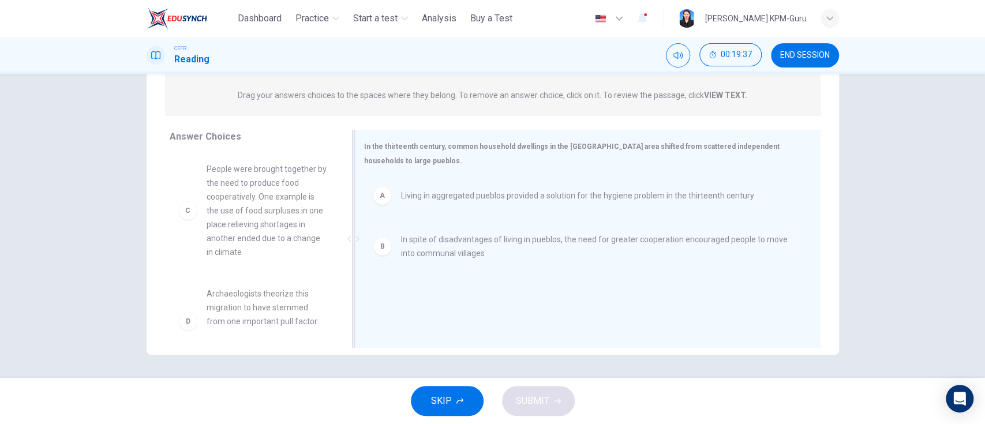
click at [380, 198] on div "A" at bounding box center [382, 195] width 18 height 18
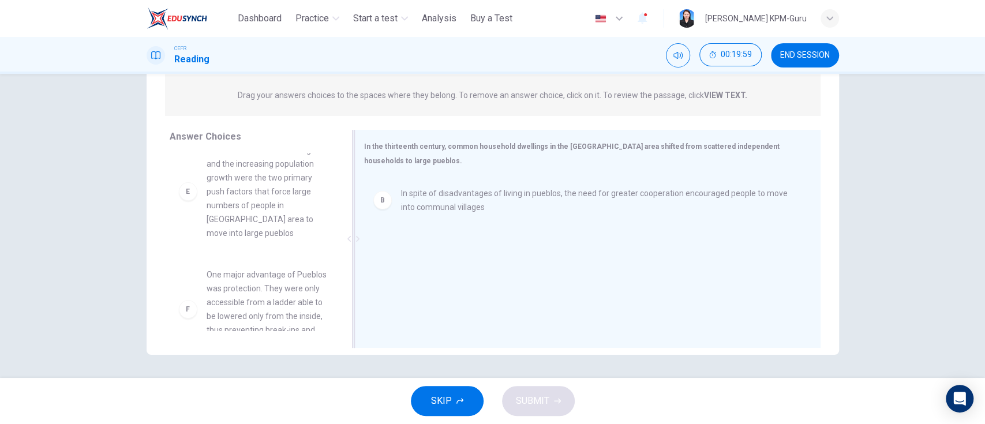
scroll to position [335, 0]
click at [253, 202] on span "The onset of the Little Ice Age and the increasing population growth were the t…" at bounding box center [266, 180] width 120 height 97
click at [183, 180] on div "E" at bounding box center [188, 180] width 18 height 18
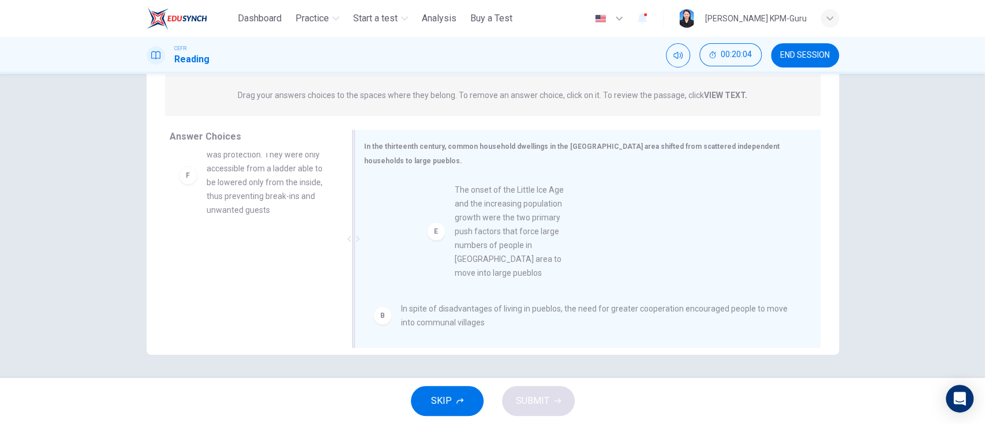
drag, startPoint x: 183, startPoint y: 180, endPoint x: 470, endPoint y: 241, distance: 293.0
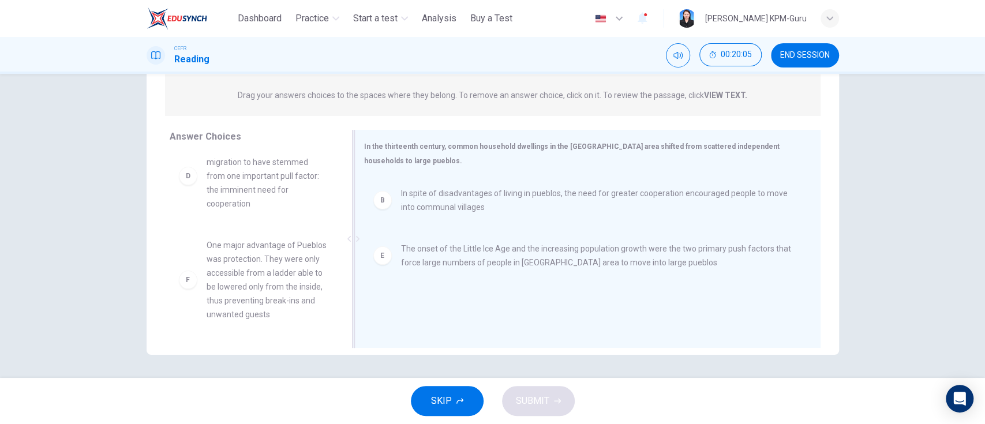
scroll to position [242, 0]
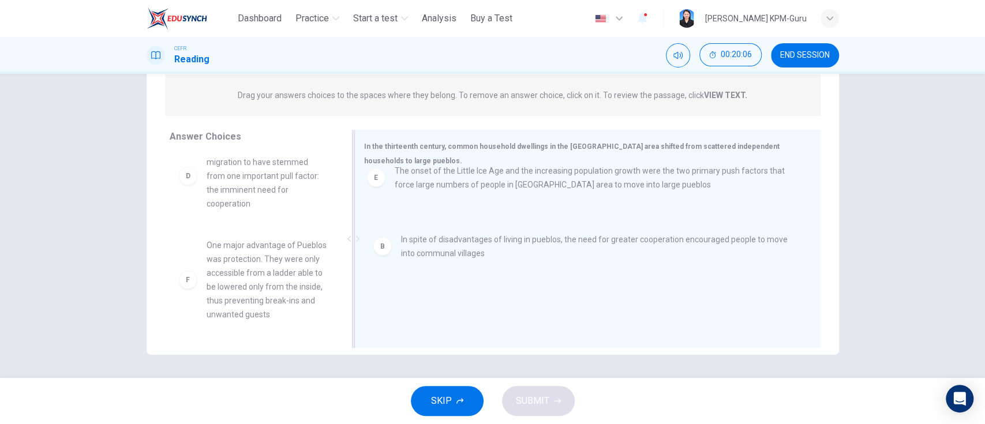
drag, startPoint x: 418, startPoint y: 260, endPoint x: 415, endPoint y: 176, distance: 84.3
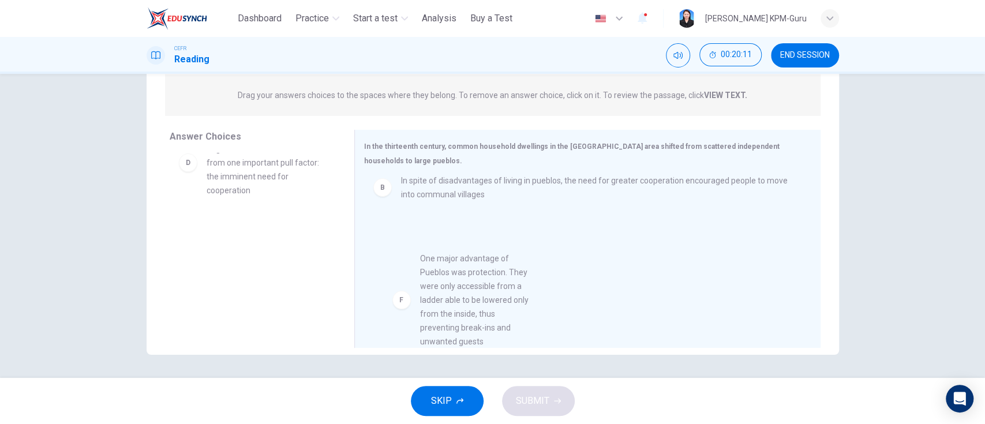
drag, startPoint x: 251, startPoint y: 276, endPoint x: 479, endPoint y: 303, distance: 229.4
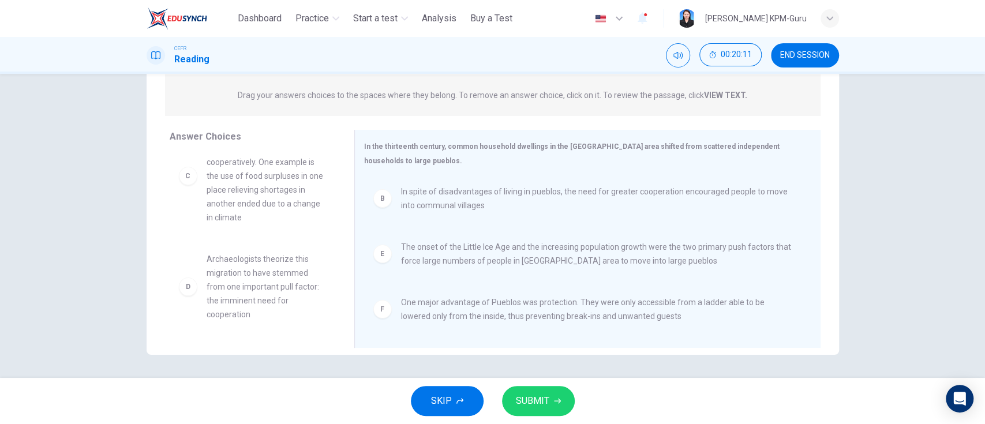
scroll to position [117, 0]
click at [539, 317] on span "SUBMIT" at bounding box center [532, 401] width 33 height 16
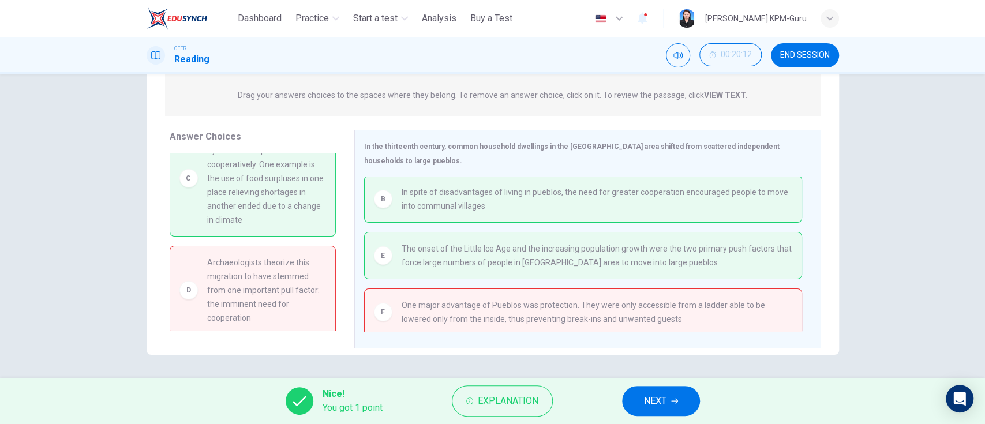
drag, startPoint x: 287, startPoint y: 213, endPoint x: 465, endPoint y: 259, distance: 183.4
click at [460, 248] on div "Answer Choices A Living in aggregated pueblos provided a solution for the hygie…" at bounding box center [493, 242] width 692 height 224
click at [509, 317] on span "Explanation" at bounding box center [508, 401] width 61 height 16
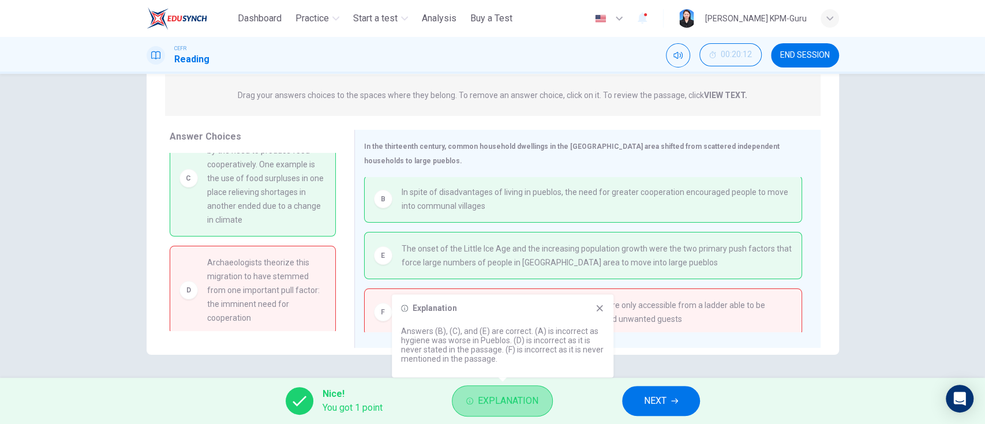
click at [509, 317] on span "Explanation" at bounding box center [508, 401] width 61 height 16
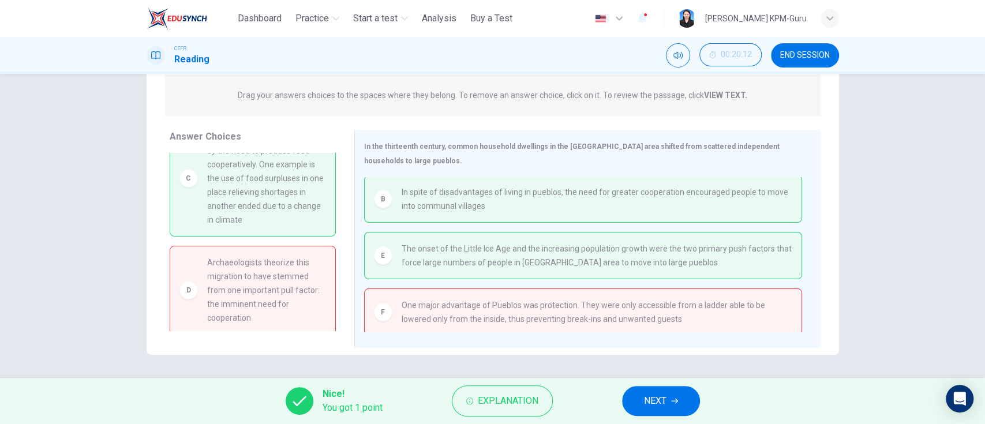
click at [664, 317] on span "NEXT" at bounding box center [655, 401] width 22 height 16
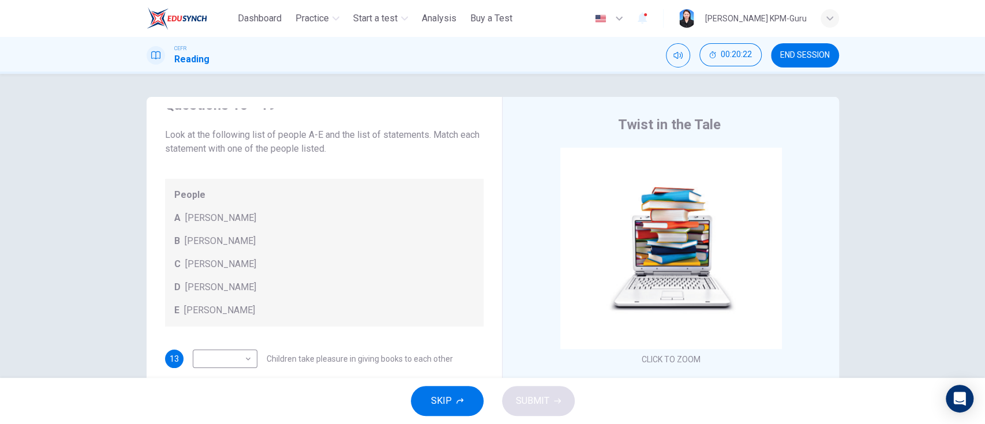
scroll to position [27, 0]
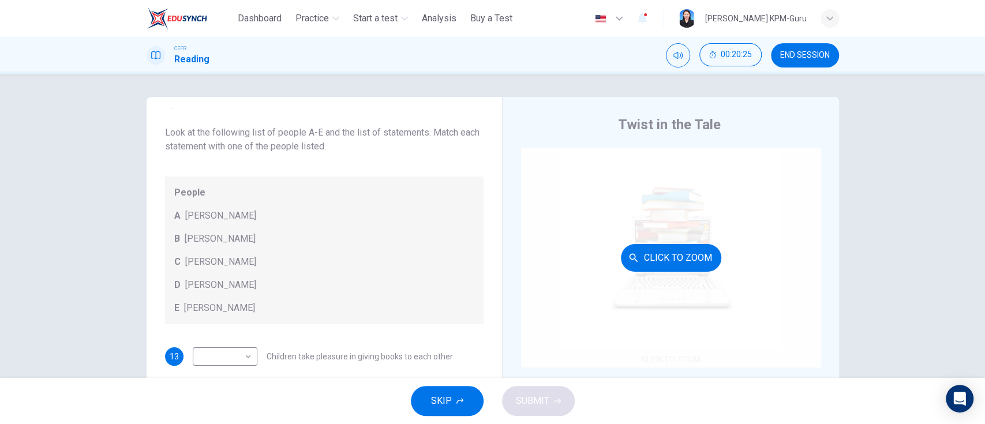
click at [677, 264] on button "Click to Zoom" at bounding box center [671, 258] width 100 height 28
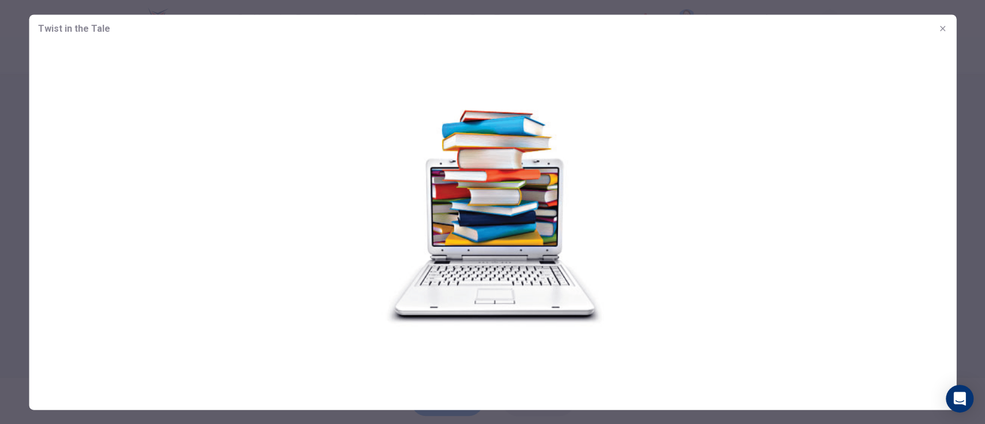
click at [635, 262] on img at bounding box center [492, 215] width 927 height 346
click at [738, 26] on icon "button" at bounding box center [941, 28] width 9 height 9
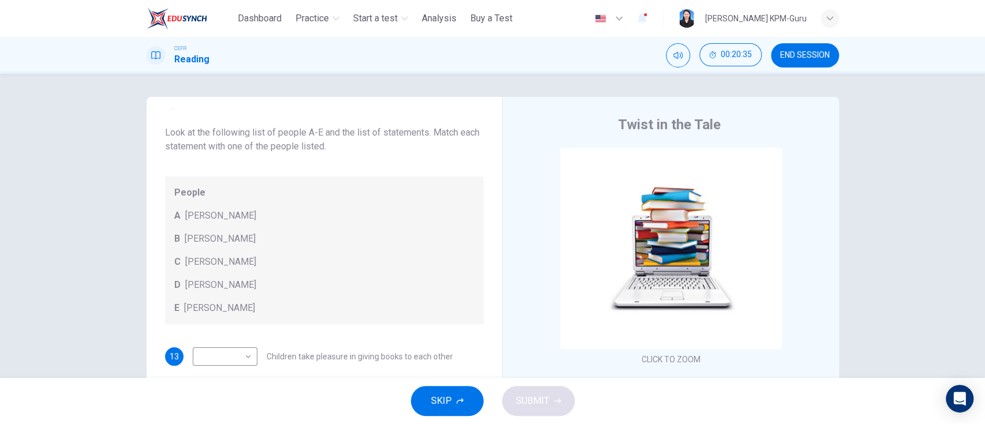
drag, startPoint x: 489, startPoint y: 283, endPoint x: 488, endPoint y: 307, distance: 24.2
click at [488, 307] on div "Questions 13 - 19 Look at the following list of people A-E and the list of stat…" at bounding box center [493, 297] width 692 height 401
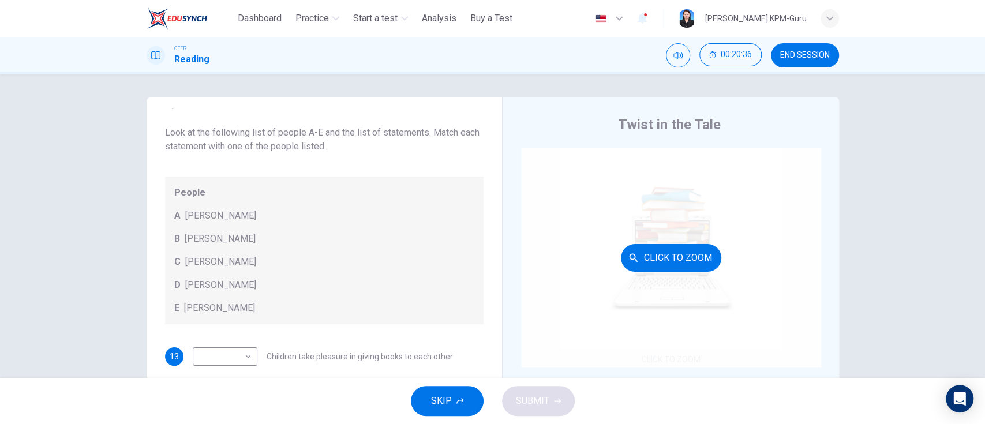
click at [647, 276] on div "Click to Zoom" at bounding box center [671, 258] width 300 height 220
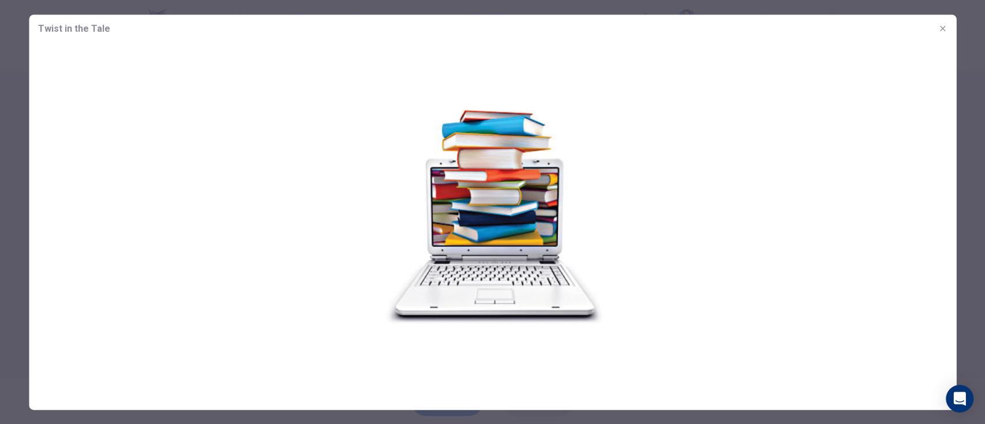
click at [493, 232] on img at bounding box center [492, 215] width 927 height 346
click at [72, 25] on span "Twist in the Tale" at bounding box center [74, 28] width 72 height 14
click at [494, 155] on img at bounding box center [492, 215] width 927 height 346
click at [738, 317] on div "Open Intercom Messenger" at bounding box center [959, 399] width 31 height 31
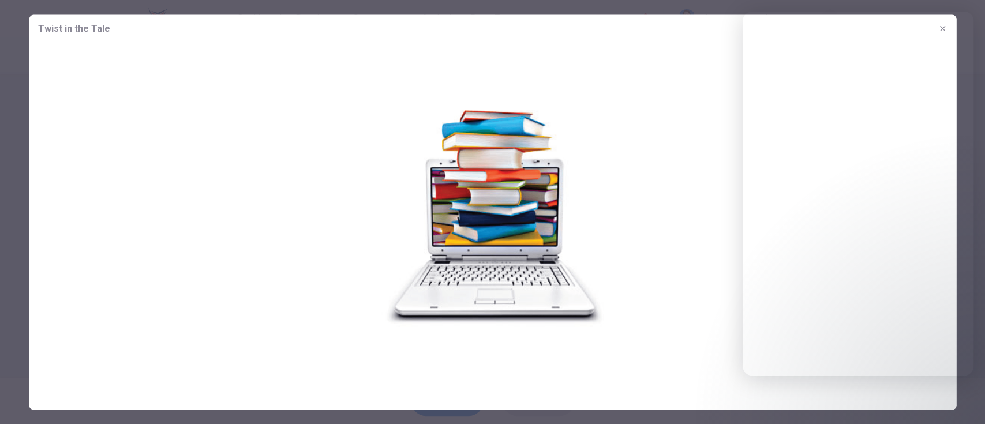
click at [624, 237] on img at bounding box center [492, 215] width 927 height 346
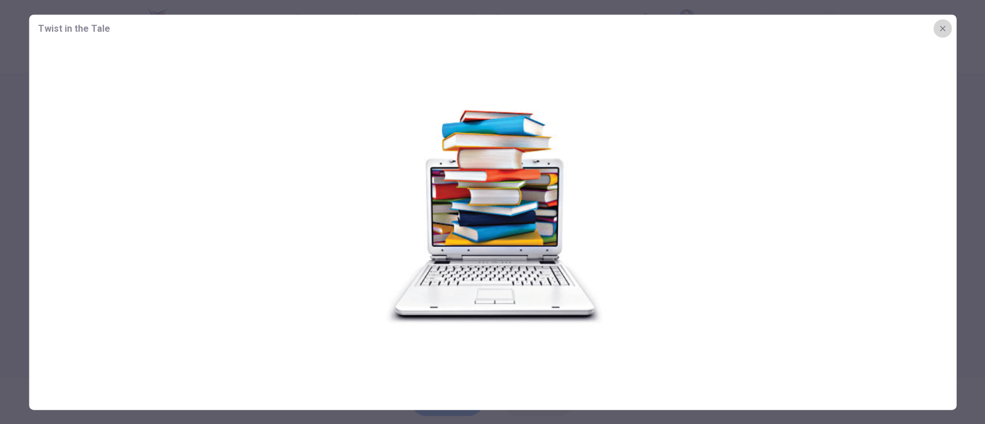
click at [738, 25] on icon "button" at bounding box center [941, 27] width 5 height 5
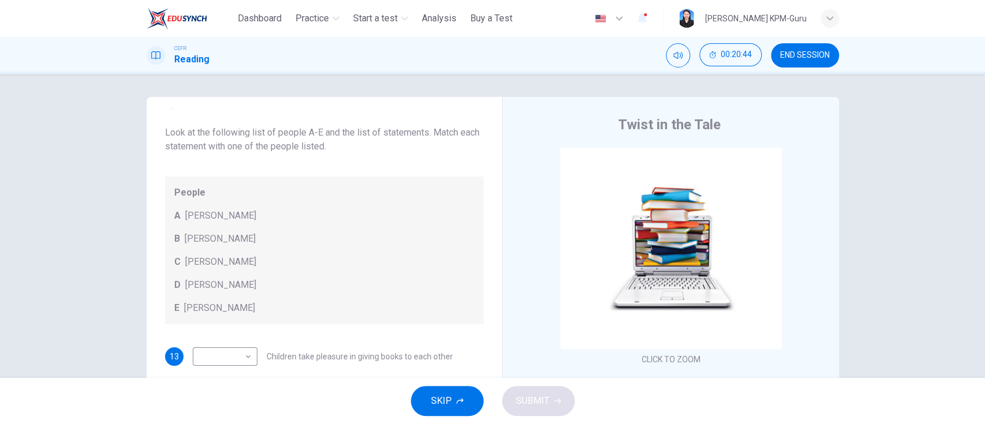
drag, startPoint x: 490, startPoint y: 163, endPoint x: 491, endPoint y: 126, distance: 36.9
click at [491, 126] on div "Questions 13 - 19 Look at the following list of people A-E and the list of stat…" at bounding box center [493, 297] width 692 height 401
click at [238, 275] on body "This site uses cookies, as explained in our Privacy Policy . If you agree to th…" at bounding box center [492, 212] width 985 height 424
click at [238, 275] on div at bounding box center [492, 212] width 985 height 424
drag, startPoint x: 482, startPoint y: 266, endPoint x: 490, endPoint y: 203, distance: 63.3
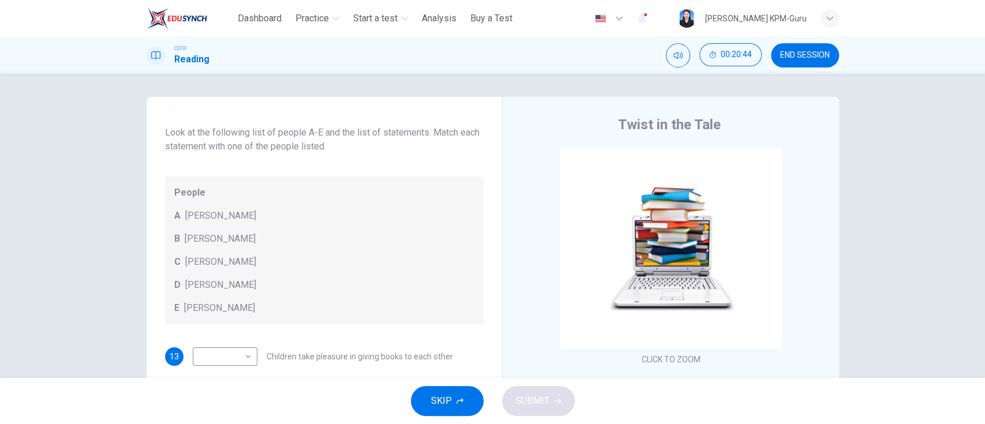
click at [493, 184] on div at bounding box center [492, 212] width 985 height 424
click at [487, 212] on div at bounding box center [492, 212] width 985 height 424
drag, startPoint x: 485, startPoint y: 171, endPoint x: 483, endPoint y: 145, distance: 26.0
click at [485, 145] on div at bounding box center [492, 212] width 985 height 424
drag, startPoint x: 483, startPoint y: 144, endPoint x: 484, endPoint y: 122, distance: 21.4
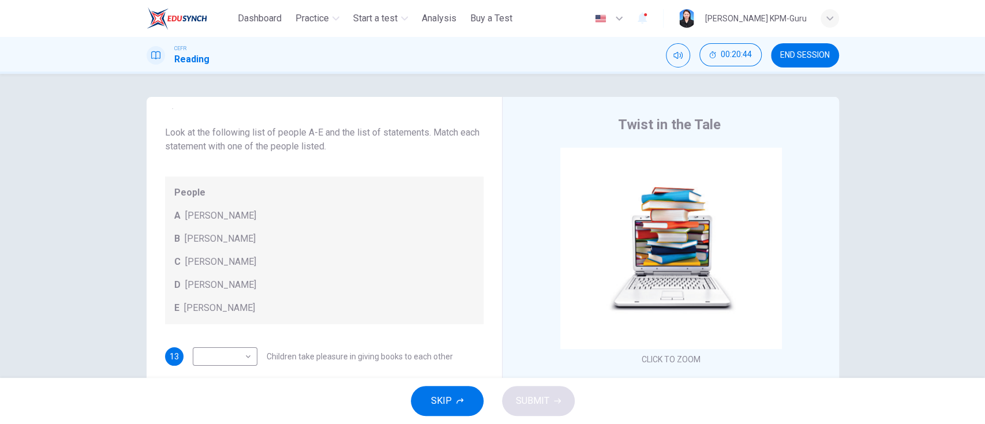
click at [483, 139] on div at bounding box center [492, 212] width 985 height 424
click at [484, 122] on div at bounding box center [492, 212] width 985 height 424
click at [484, 119] on div at bounding box center [492, 212] width 985 height 424
drag, startPoint x: 983, startPoint y: 190, endPoint x: 873, endPoint y: 226, distance: 116.4
click at [738, 213] on div at bounding box center [492, 212] width 985 height 424
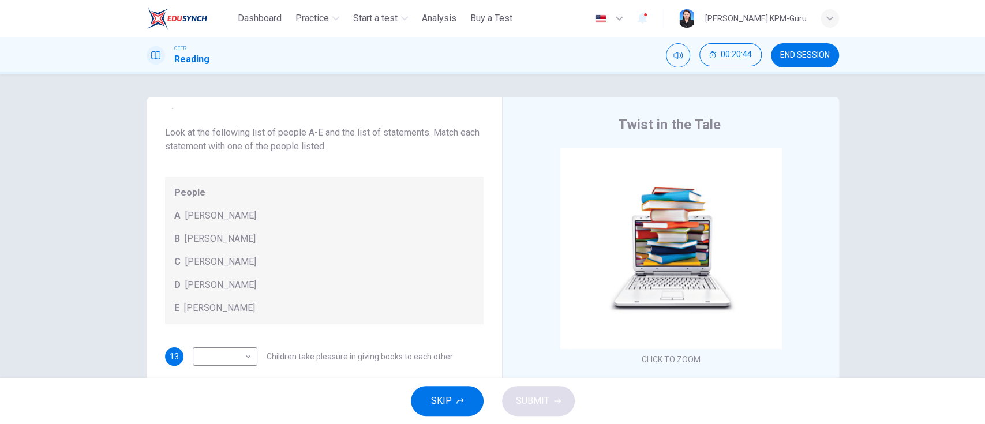
drag, startPoint x: 483, startPoint y: 196, endPoint x: 481, endPoint y: 125, distance: 71.0
click at [481, 157] on div at bounding box center [492, 212] width 985 height 424
click at [481, 125] on div at bounding box center [492, 212] width 985 height 424
click at [245, 270] on div at bounding box center [492, 212] width 985 height 424
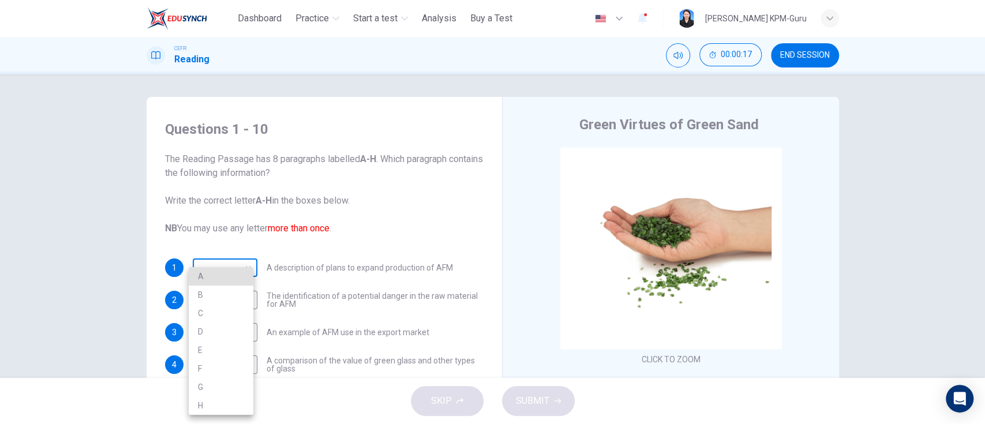
click at [238, 267] on body "This site uses cookies, as explained in our Privacy Policy . If you agree to th…" at bounding box center [492, 212] width 985 height 424
click at [237, 267] on li "A" at bounding box center [221, 276] width 65 height 18
type input "*"
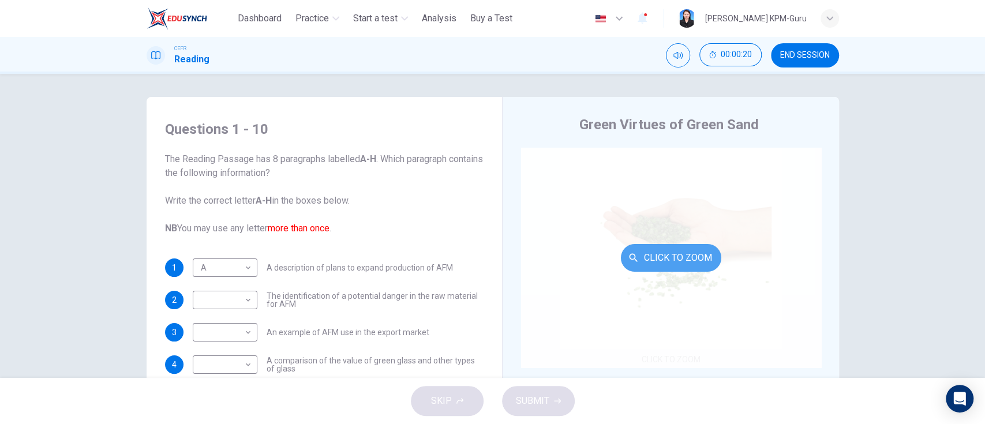
click at [688, 256] on button "Click to Zoom" at bounding box center [671, 258] width 100 height 28
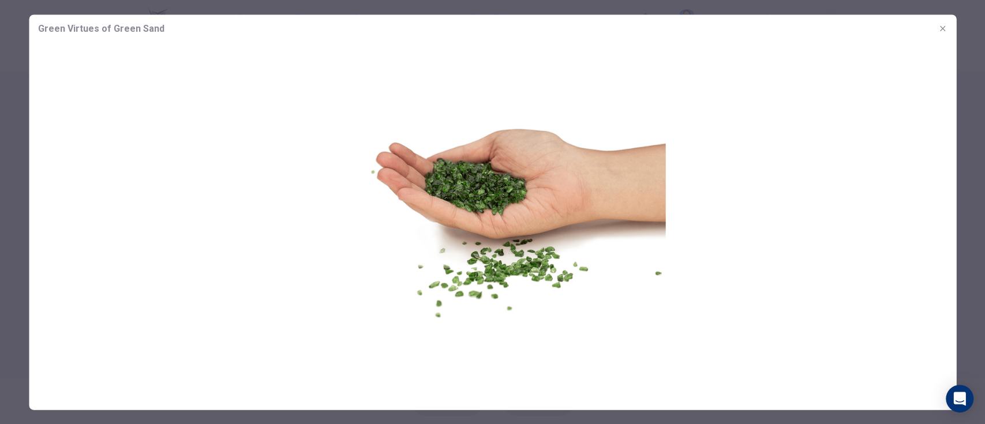
click at [470, 228] on img at bounding box center [492, 215] width 927 height 346
click at [937, 32] on icon "button" at bounding box center [941, 28] width 9 height 9
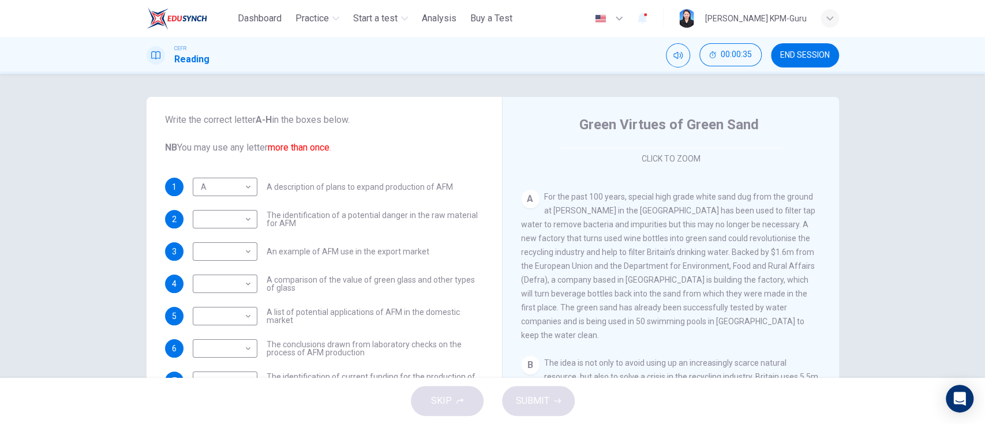
scroll to position [92, 0]
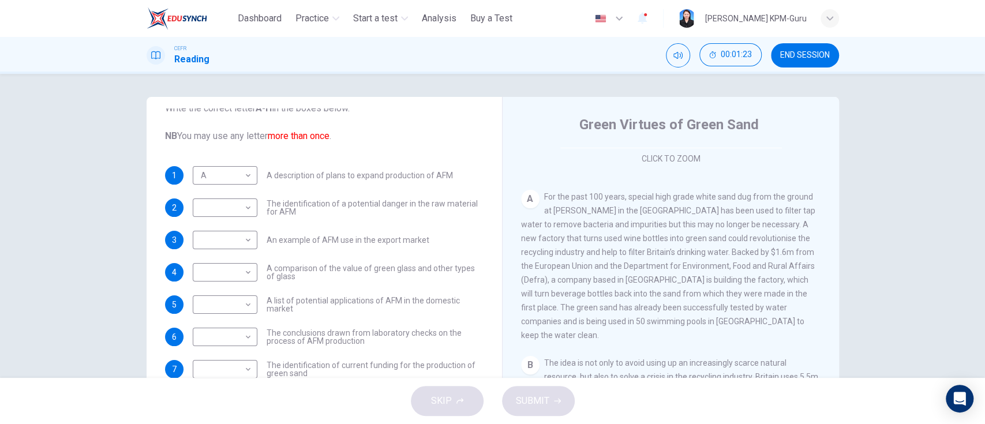
drag, startPoint x: 832, startPoint y: 284, endPoint x: 835, endPoint y: 307, distance: 23.8
click at [835, 307] on div "Questions 1 - 10 The Reading Passage has 8 paragraphs labelled A-H . Which para…" at bounding box center [492, 297] width 729 height 401
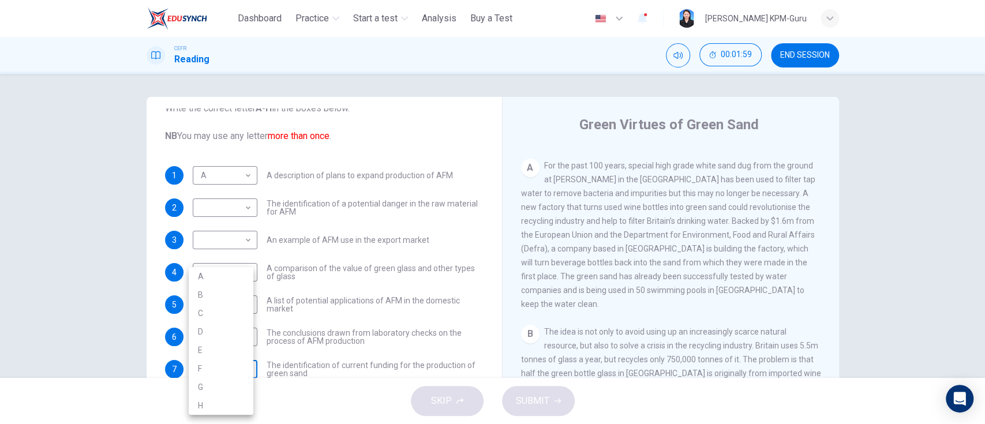
click at [244, 366] on body "This site uses cookies, as explained in our Privacy Policy . If you agree to th…" at bounding box center [492, 212] width 985 height 424
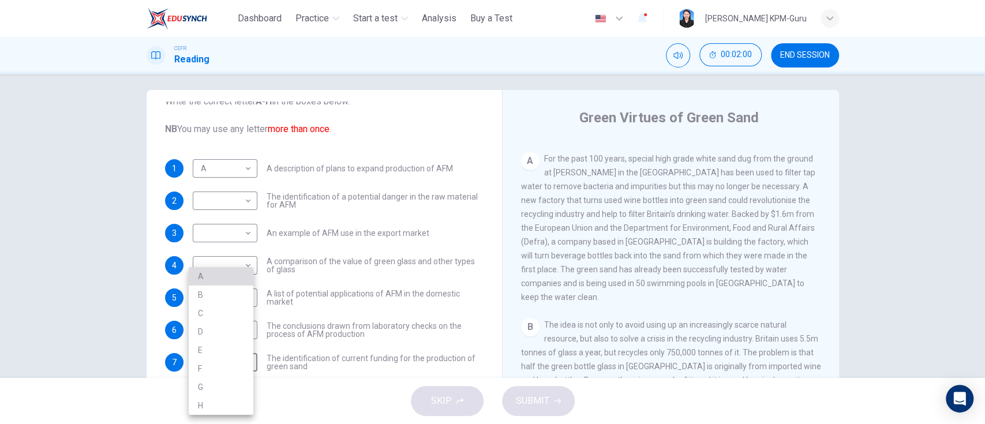
click at [211, 279] on li "A" at bounding box center [221, 276] width 65 height 18
type input "*"
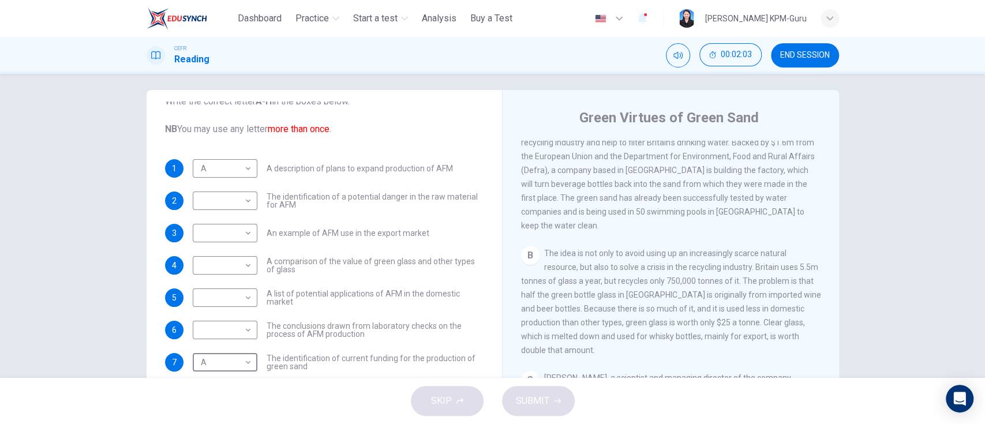
scroll to position [319, 0]
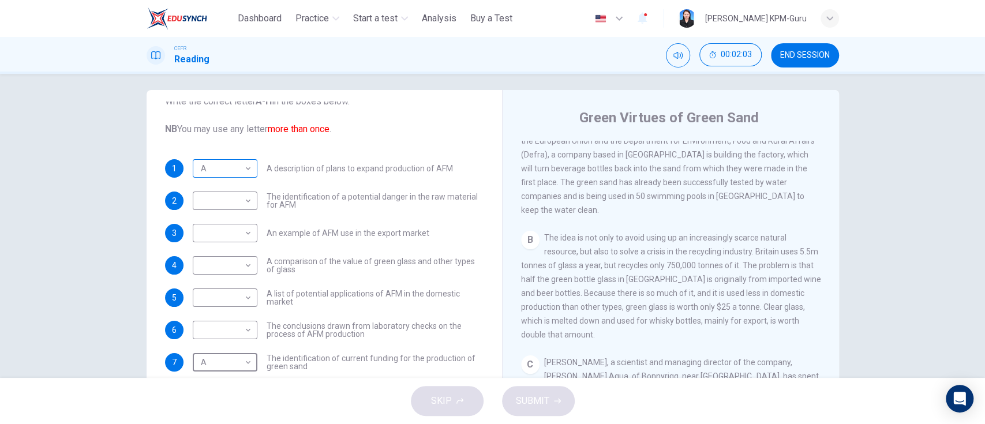
click at [227, 166] on body "This site uses cookies, as explained in our Privacy Policy . If you agree to th…" at bounding box center [492, 212] width 985 height 424
click at [222, 168] on div at bounding box center [492, 212] width 985 height 424
click at [250, 264] on div "​ ​" at bounding box center [225, 265] width 65 height 18
click at [239, 262] on body "This site uses cookies, as explained in our Privacy Policy . If you agree to th…" at bounding box center [492, 212] width 985 height 424
click at [225, 292] on li "B" at bounding box center [221, 295] width 65 height 18
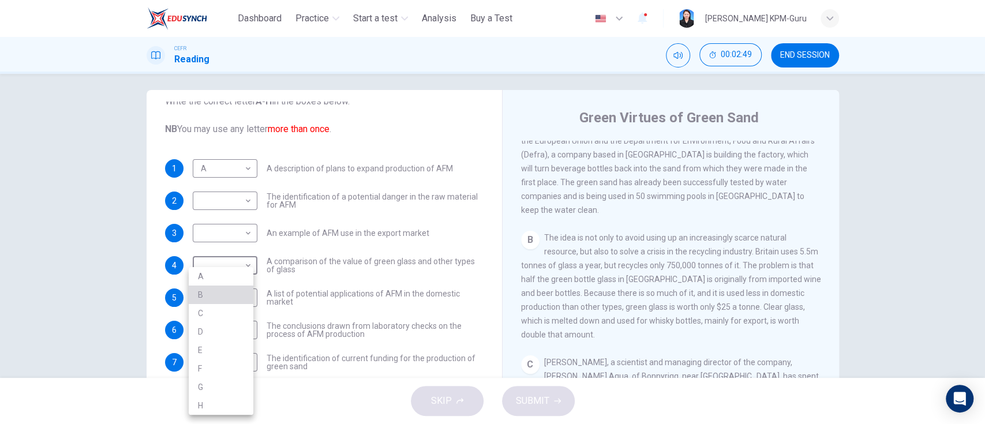
type input "*"
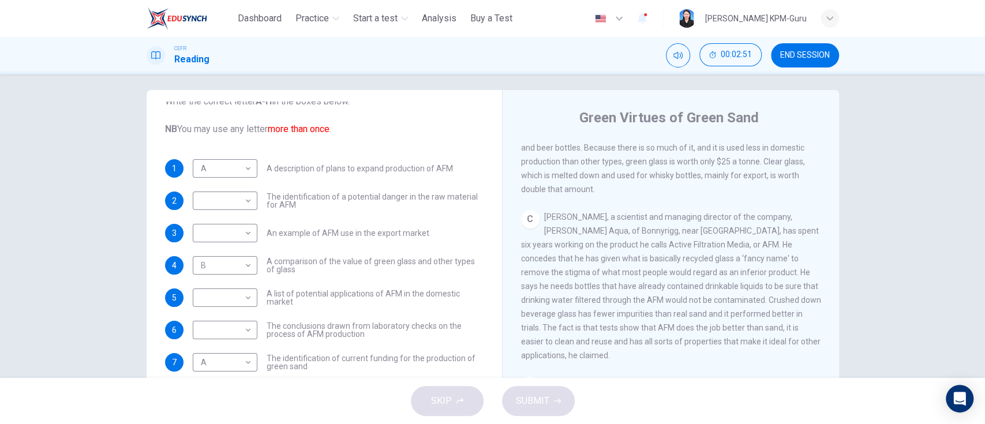
scroll to position [482, 0]
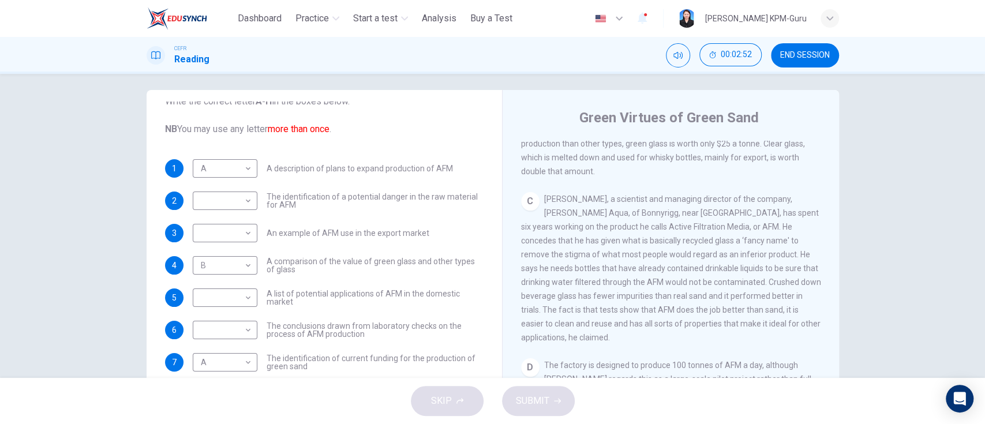
drag, startPoint x: 831, startPoint y: 288, endPoint x: 835, endPoint y: 330, distance: 41.8
click at [835, 330] on div "Questions 1 - 10 The Reading Passage has 8 paragraphs labelled A-H . Which para…" at bounding box center [492, 290] width 729 height 401
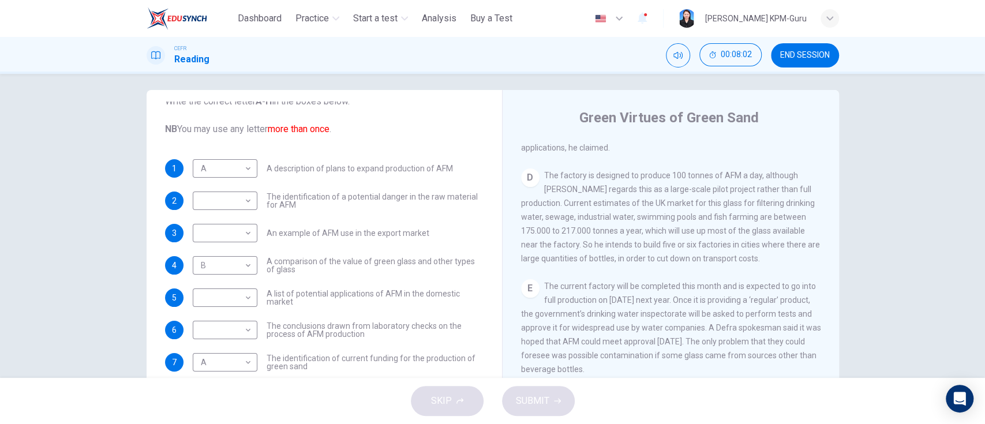
scroll to position [669, 0]
click at [236, 167] on body "This site uses cookies, as explained in our Privacy Policy . If you agree to th…" at bounding box center [492, 212] width 985 height 424
click at [203, 243] on li "D" at bounding box center [221, 241] width 65 height 18
type input "*"
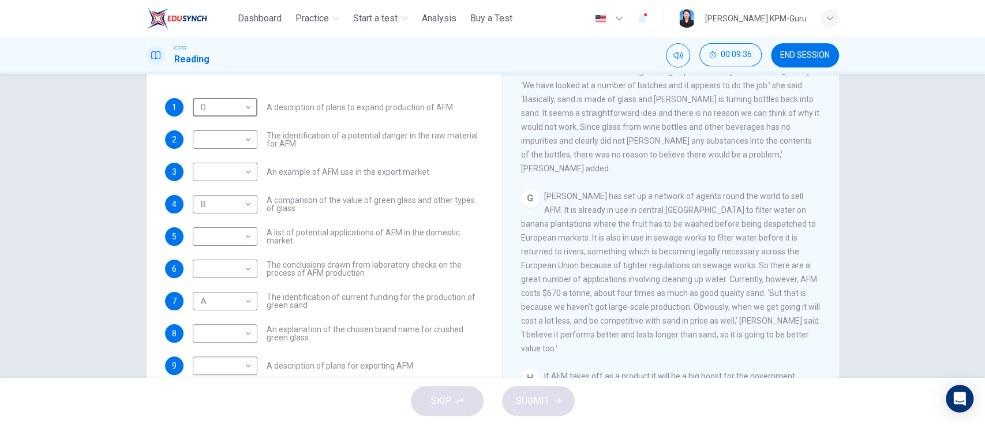
scroll to position [92, 0]
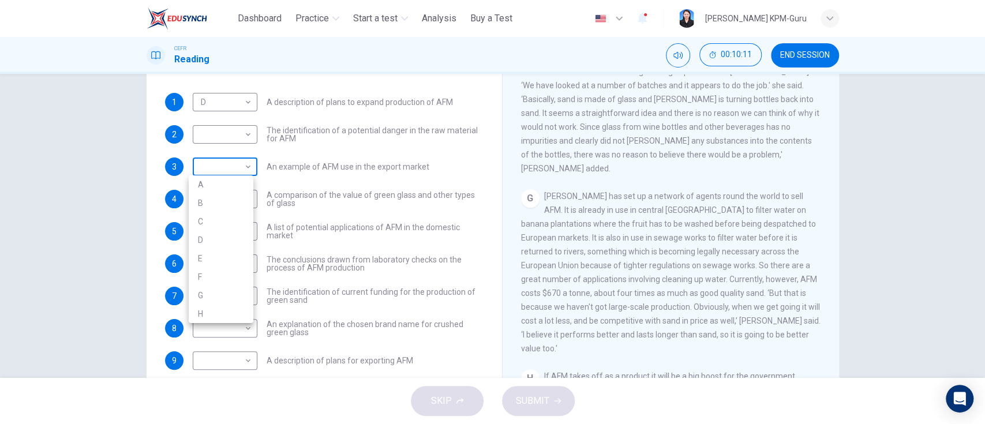
click at [246, 170] on body "This site uses cookies, as explained in our Privacy Policy . If you agree to th…" at bounding box center [492, 212] width 985 height 424
click at [209, 288] on li "G" at bounding box center [221, 295] width 65 height 18
type input "*"
click at [595, 270] on div "G [PERSON_NAME] has set up a network of agents round the world to sell AFM. It …" at bounding box center [671, 272] width 300 height 166
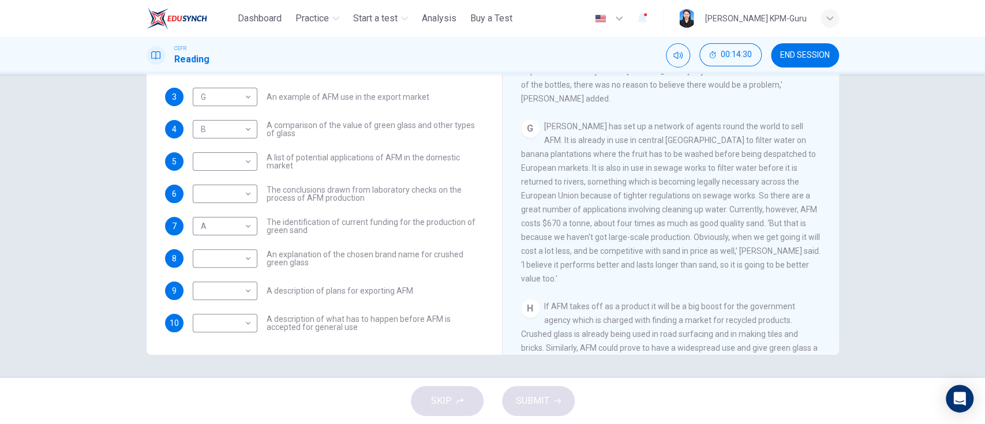
scroll to position [739, 0]
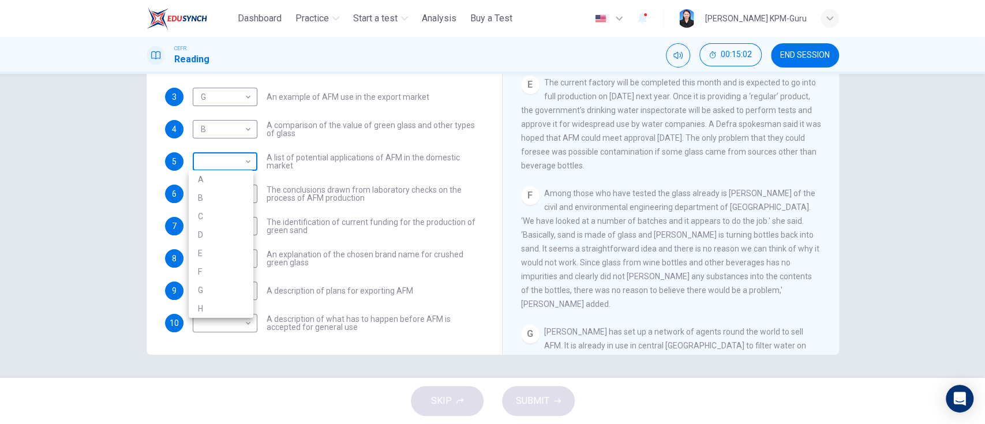
click at [221, 159] on body "This site uses cookies, as explained in our Privacy Policy . If you agree to th…" at bounding box center [492, 212] width 985 height 424
click at [212, 230] on li "D" at bounding box center [221, 235] width 65 height 18
type input "*"
click at [223, 189] on body "This site uses cookies, as explained in our Privacy Policy . If you agree to th…" at bounding box center [492, 212] width 985 height 424
click at [208, 309] on li "F" at bounding box center [221, 304] width 65 height 18
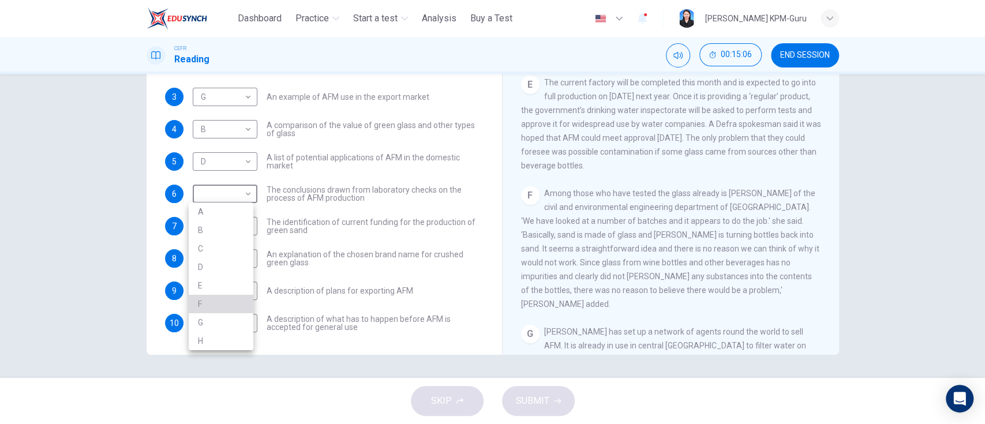
type input "*"
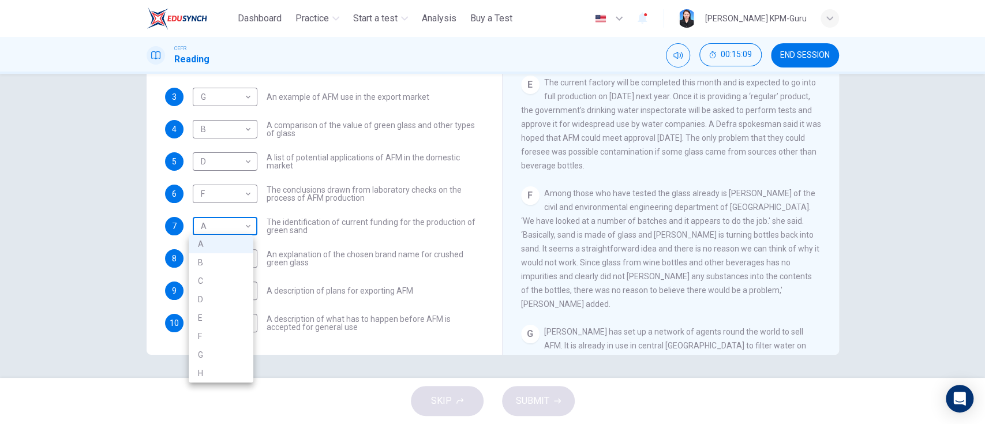
click at [225, 230] on body "This site uses cookies, as explained in our Privacy Policy . If you agree to th…" at bounding box center [492, 212] width 985 height 424
click at [225, 230] on div at bounding box center [492, 212] width 985 height 424
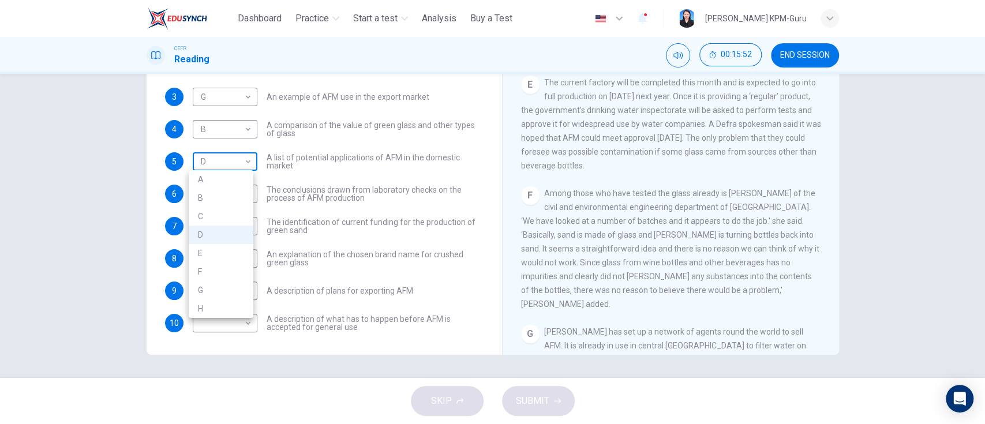
click at [230, 163] on body "This site uses cookies, as explained in our Privacy Policy . If you agree to th…" at bounding box center [492, 212] width 985 height 424
click at [214, 211] on li "C" at bounding box center [221, 216] width 65 height 18
type input "*"
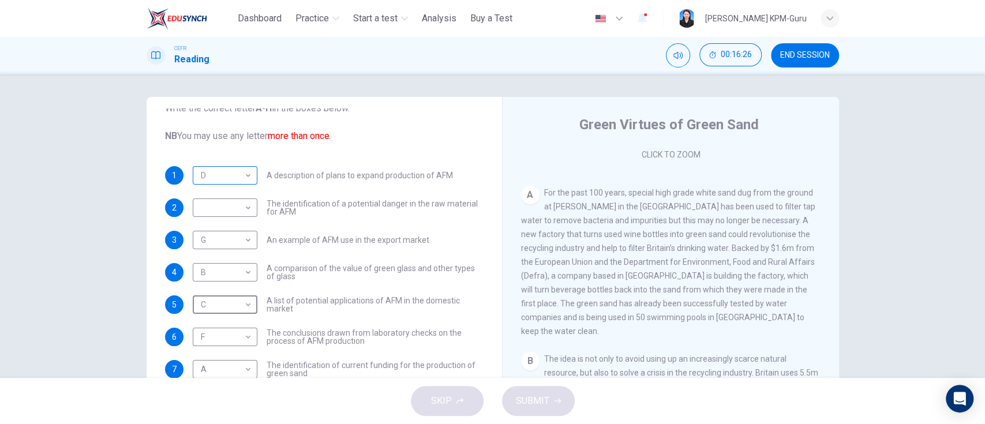
scroll to position [143, 0]
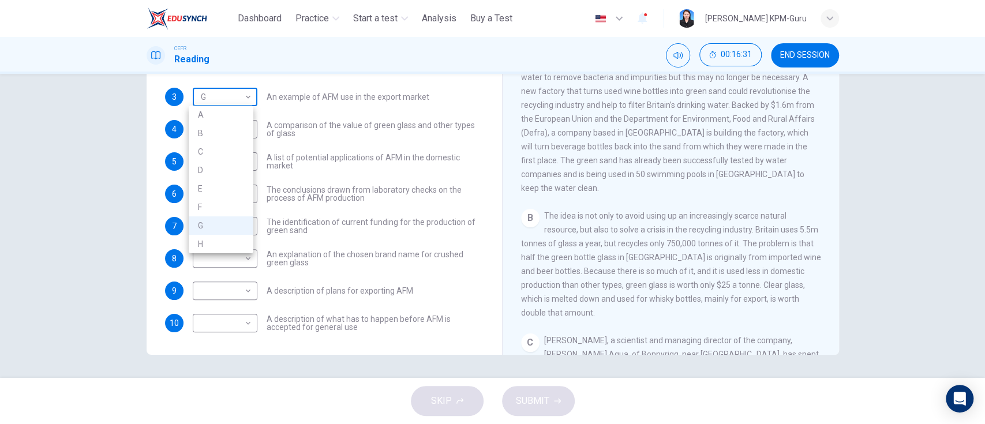
click at [232, 91] on body "This site uses cookies, as explained in our Privacy Policy . If you agree to th…" at bounding box center [492, 212] width 985 height 424
click at [215, 182] on li "E" at bounding box center [221, 188] width 65 height 18
type input "*"
click at [214, 162] on body "This site uses cookies, as explained in our Privacy Policy . If you agree to th…" at bounding box center [492, 212] width 985 height 424
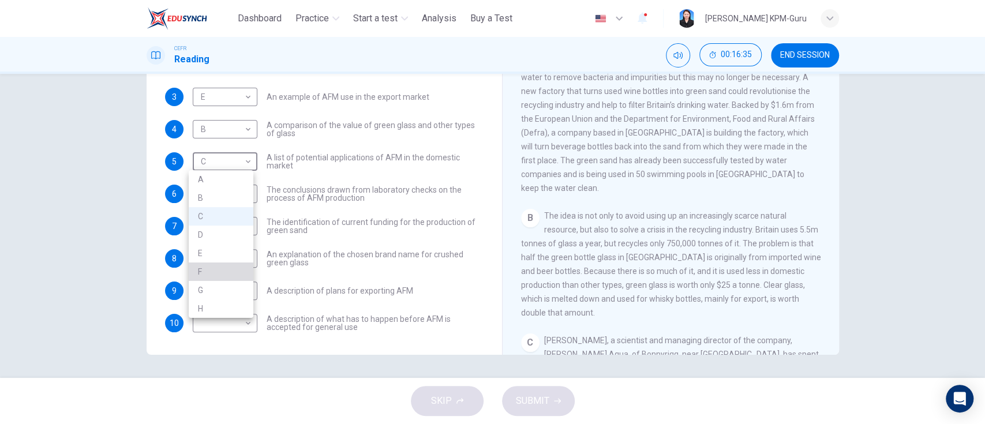
click at [209, 264] on li "F" at bounding box center [221, 271] width 65 height 18
type input "*"
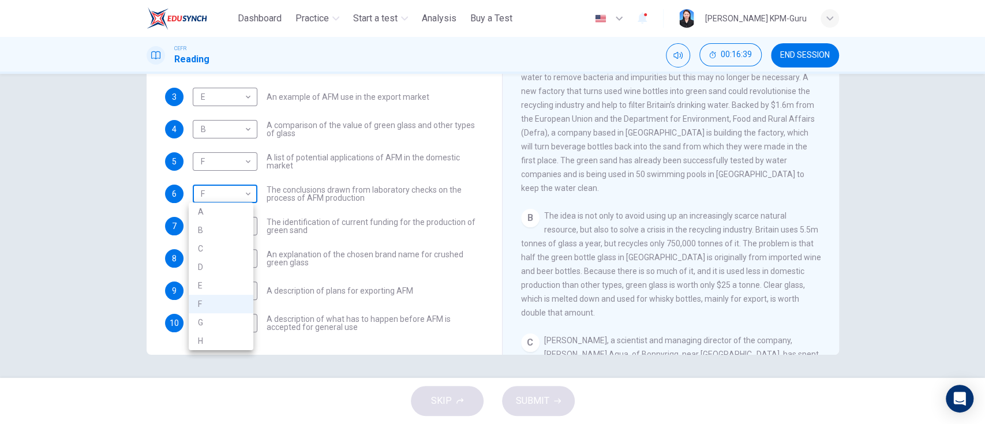
click at [213, 197] on body "This site uses cookies, as explained in our Privacy Policy . If you agree to th…" at bounding box center [492, 212] width 985 height 424
click at [213, 249] on li "C" at bounding box center [221, 248] width 65 height 18
type input "*"
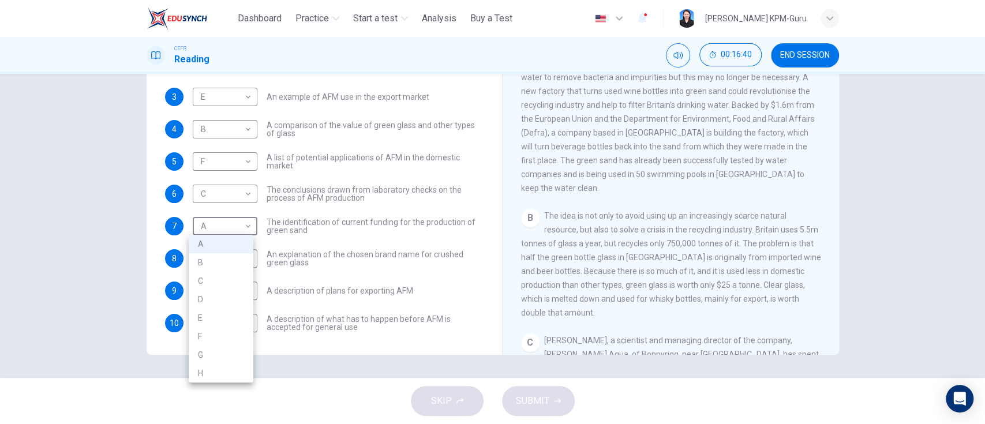
click at [217, 227] on body "This site uses cookies, as explained in our Privacy Policy . If you agree to th…" at bounding box center [492, 212] width 985 height 424
click at [205, 376] on li "H" at bounding box center [221, 373] width 65 height 18
type input "*"
click at [210, 256] on body "This site uses cookies, as explained in our Privacy Policy . If you agree to th…" at bounding box center [492, 212] width 985 height 424
click at [208, 330] on li "D" at bounding box center [221, 331] width 65 height 18
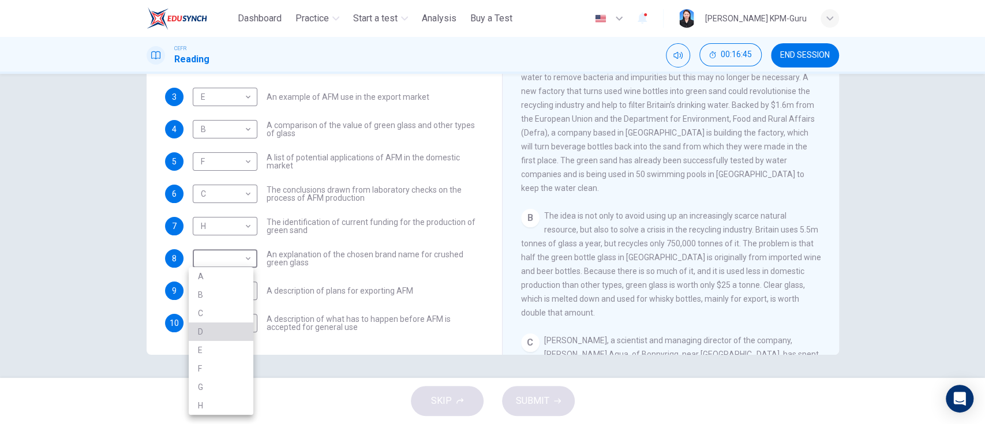
type input "*"
click at [212, 289] on body "This site uses cookies, as explained in our Privacy Policy . If you agree to th…" at bounding box center [492, 212] width 985 height 424
click at [211, 275] on li "A" at bounding box center [221, 276] width 65 height 18
type input "*"
click at [211, 317] on body "This site uses cookies, as explained in our Privacy Policy . If you agree to th…" at bounding box center [492, 212] width 985 height 424
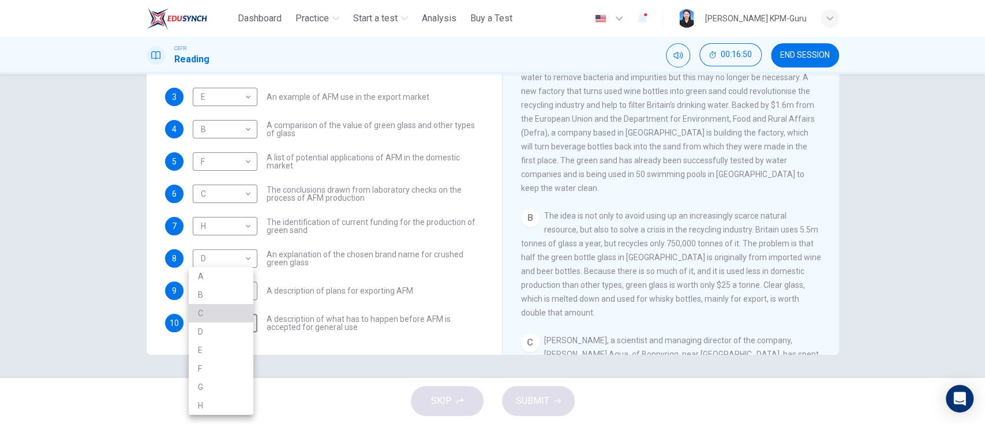
click at [211, 310] on li "C" at bounding box center [221, 313] width 65 height 18
type input "*"
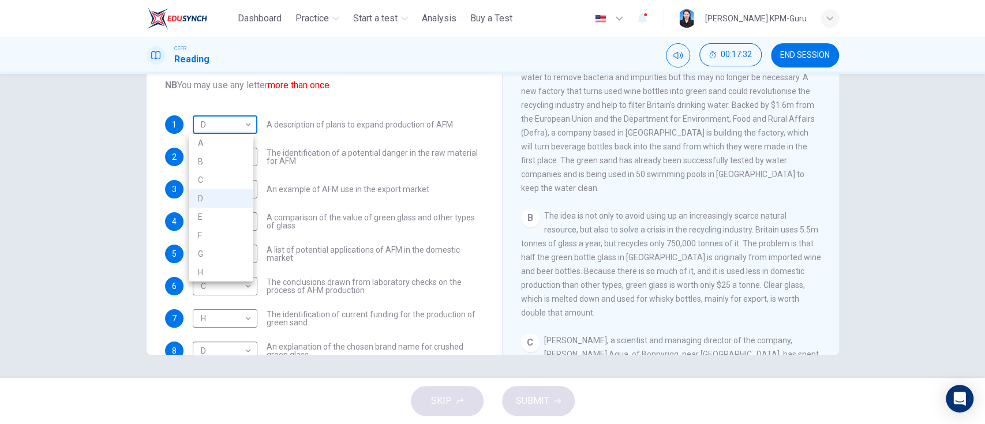
click at [226, 123] on body "This site uses cookies, as explained in our Privacy Policy . If you agree to th…" at bounding box center [492, 212] width 985 height 424
click at [203, 219] on li "E" at bounding box center [221, 217] width 65 height 18
type input "*"
click at [208, 163] on body "This site uses cookies, as explained in our Privacy Policy . If you agree to th…" at bounding box center [492, 212] width 985 height 424
click at [207, 195] on li "B" at bounding box center [221, 194] width 65 height 18
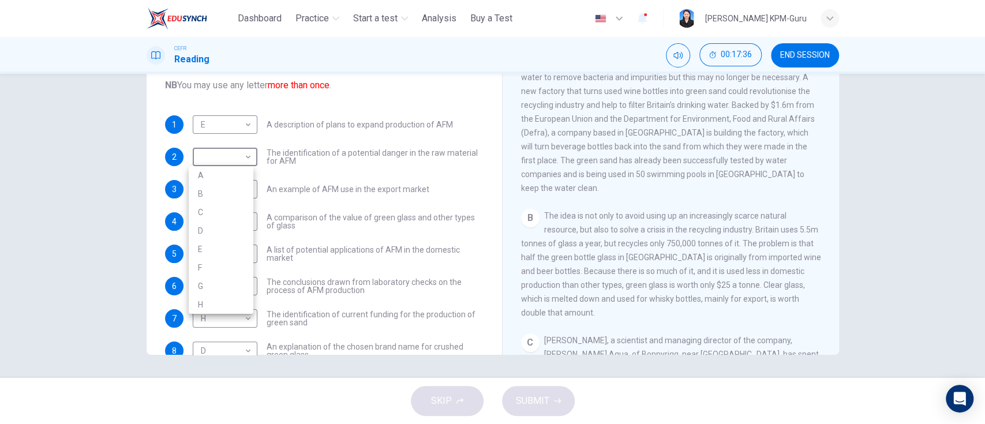
type input "*"
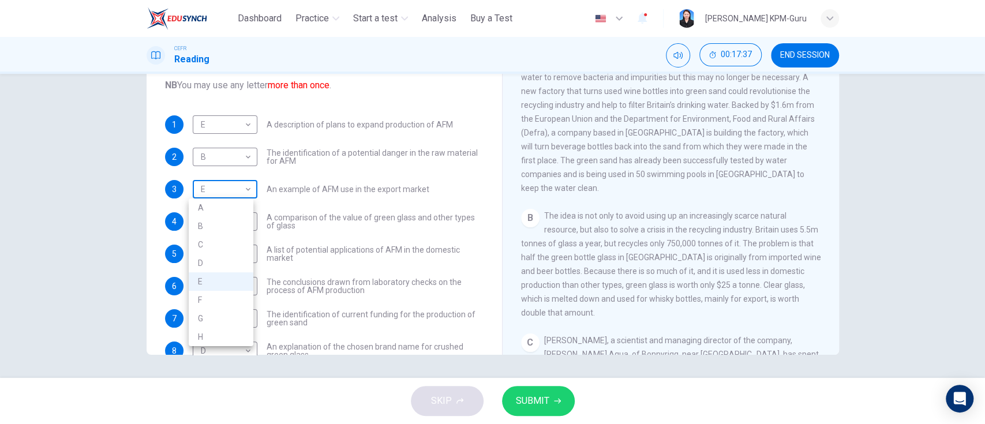
click at [207, 186] on body "This site uses cookies, as explained in our Privacy Policy . If you agree to th…" at bounding box center [492, 212] width 985 height 424
click at [204, 293] on li "F" at bounding box center [221, 300] width 65 height 18
type input "*"
click at [223, 219] on body "This site uses cookies, as explained in our Privacy Policy . If you agree to th…" at bounding box center [492, 212] width 985 height 424
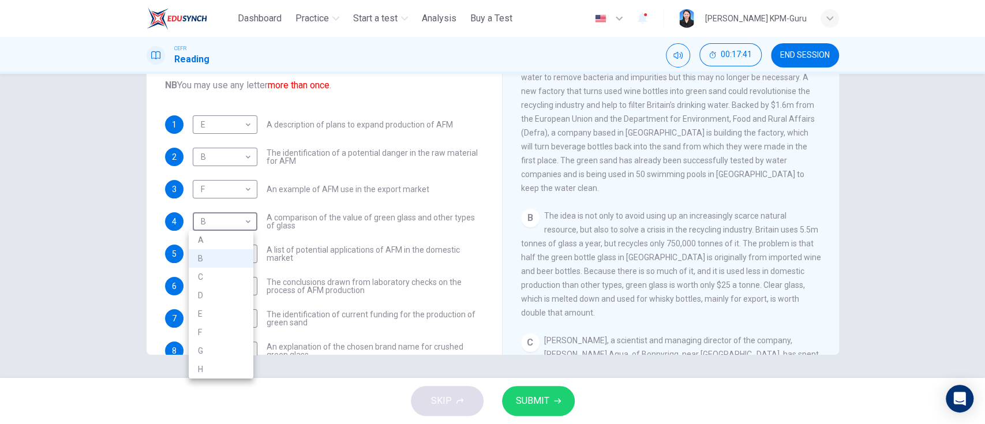
click at [217, 277] on li "C" at bounding box center [221, 277] width 65 height 18
type input "*"
click at [212, 258] on body "This site uses cookies, as explained in our Privacy Policy . If you agree to th…" at bounding box center [492, 212] width 985 height 424
click at [208, 401] on li "H" at bounding box center [221, 401] width 65 height 18
type input "*"
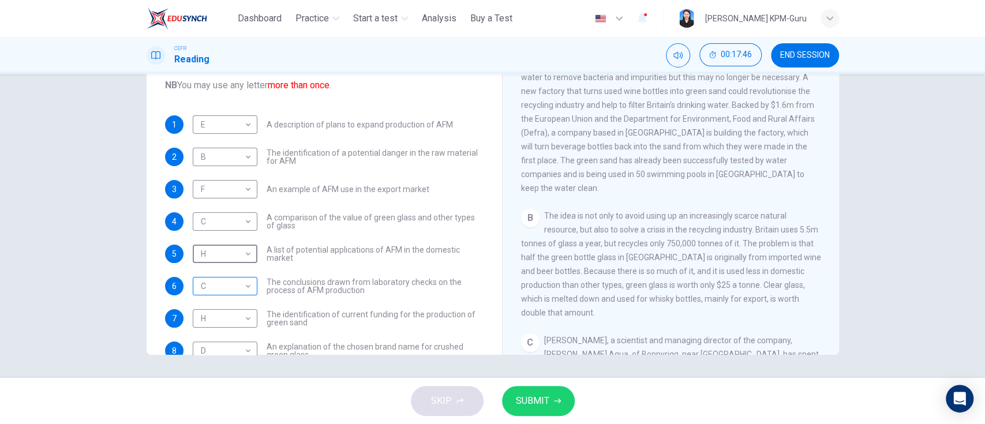
click at [214, 285] on body "This site uses cookies, as explained in our Privacy Policy . If you agree to th…" at bounding box center [492, 212] width 985 height 424
click at [212, 335] on li "D" at bounding box center [221, 331] width 65 height 18
type input "*"
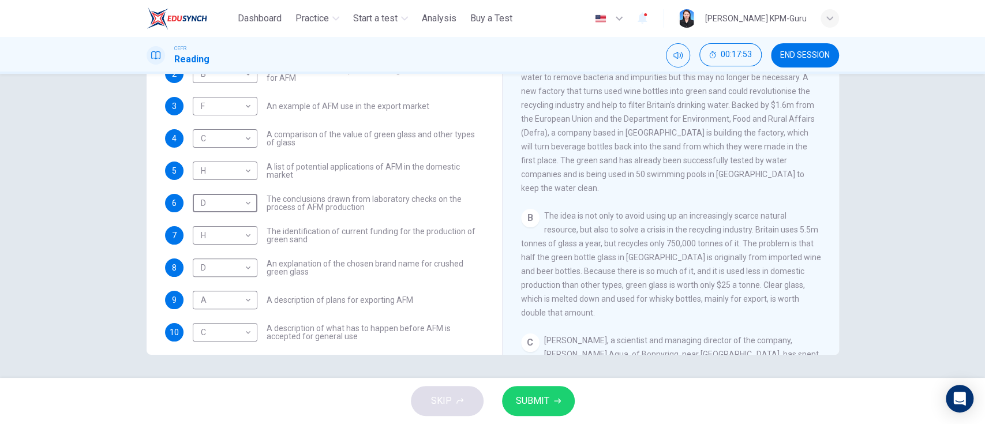
scroll to position [92, 0]
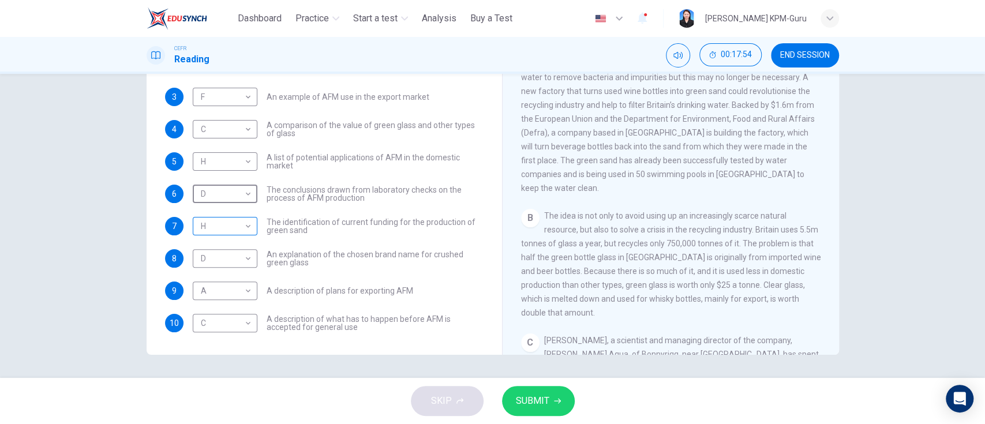
click at [209, 226] on body "This site uses cookies, as explained in our Privacy Policy . If you agree to th…" at bounding box center [492, 212] width 985 height 424
click at [210, 250] on li "A" at bounding box center [221, 244] width 65 height 18
type input "*"
click at [211, 265] on body "This site uses cookies, as explained in our Privacy Policy . If you agree to th…" at bounding box center [492, 212] width 985 height 424
click at [207, 309] on li "C" at bounding box center [221, 313] width 65 height 18
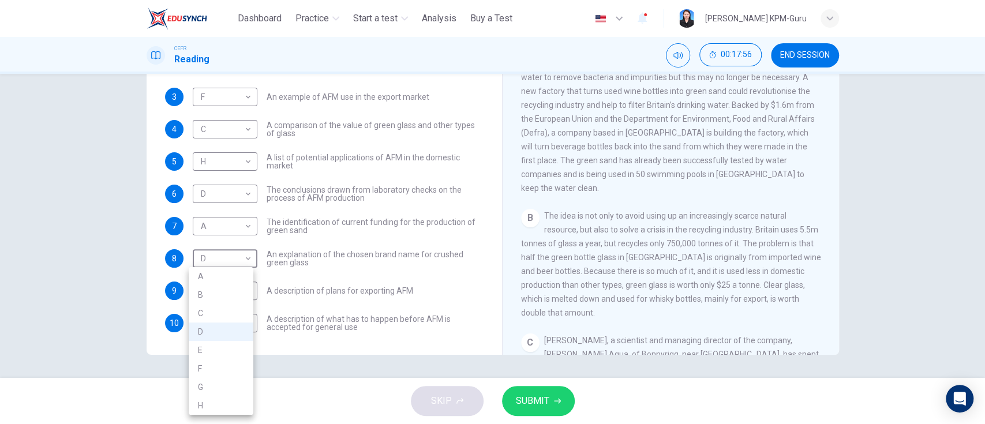
type input "*"
click at [208, 292] on body "This site uses cookies, as explained in our Privacy Policy . If you agree to th…" at bounding box center [492, 212] width 985 height 424
click at [138, 295] on div at bounding box center [492, 212] width 985 height 424
click at [548, 403] on button "SUBMIT" at bounding box center [538, 401] width 73 height 30
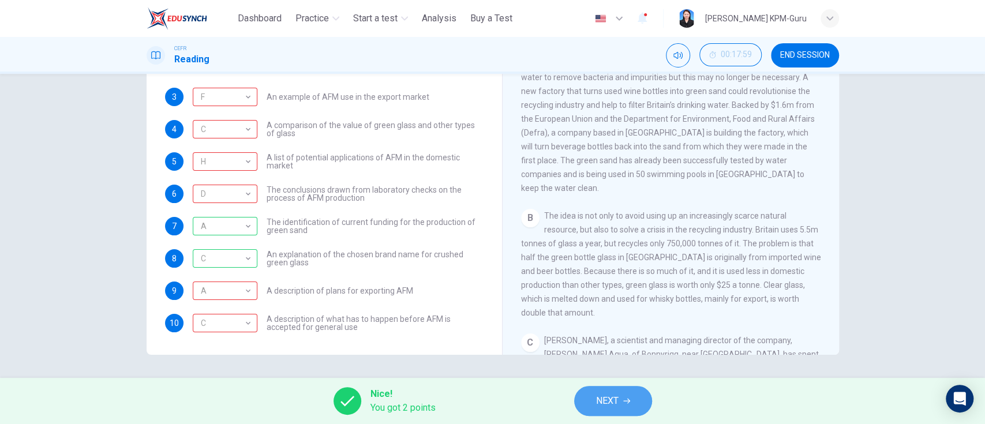
click at [633, 406] on button "NEXT" at bounding box center [613, 401] width 78 height 30
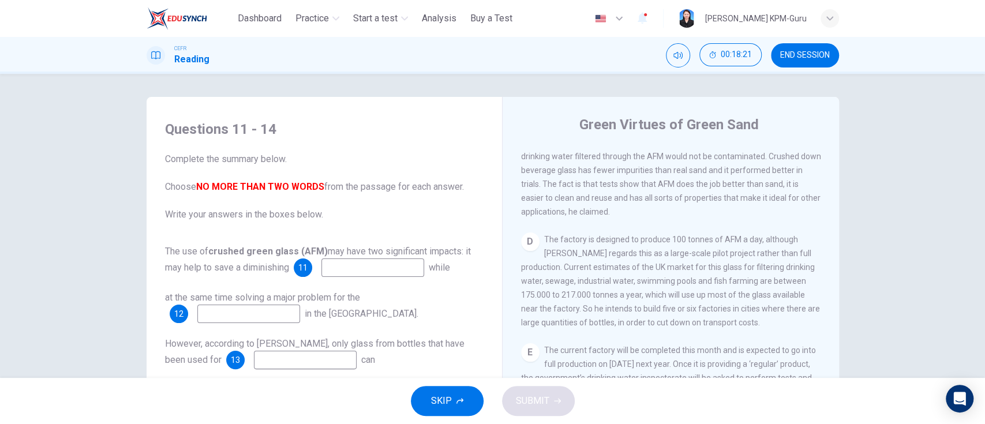
scroll to position [205, 0]
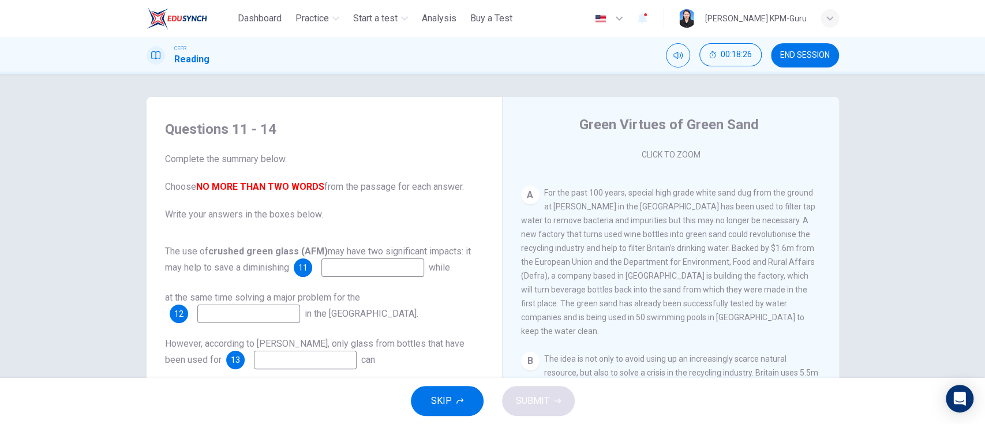
click at [366, 262] on input at bounding box center [372, 267] width 103 height 18
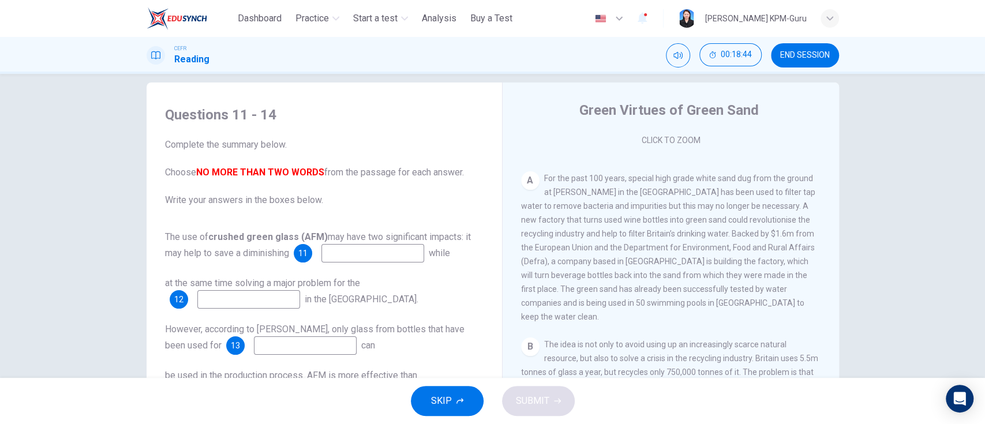
scroll to position [0, 0]
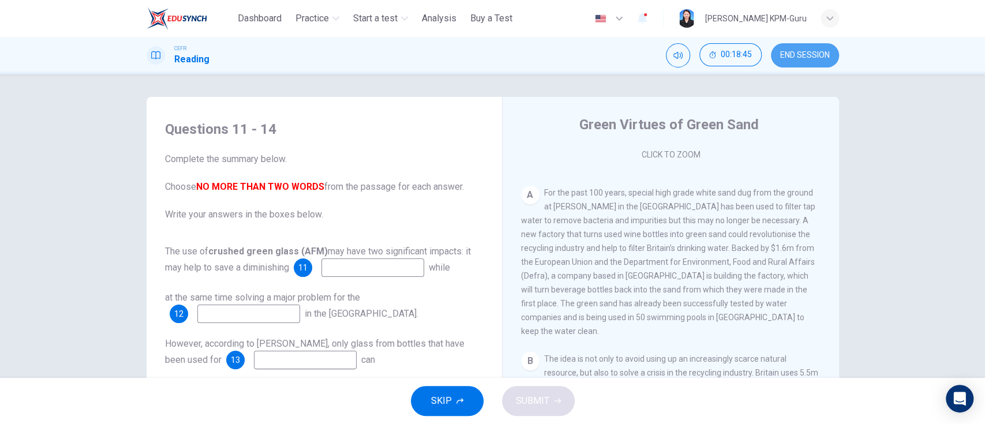
click at [803, 58] on span "END SESSION" at bounding box center [805, 55] width 50 height 9
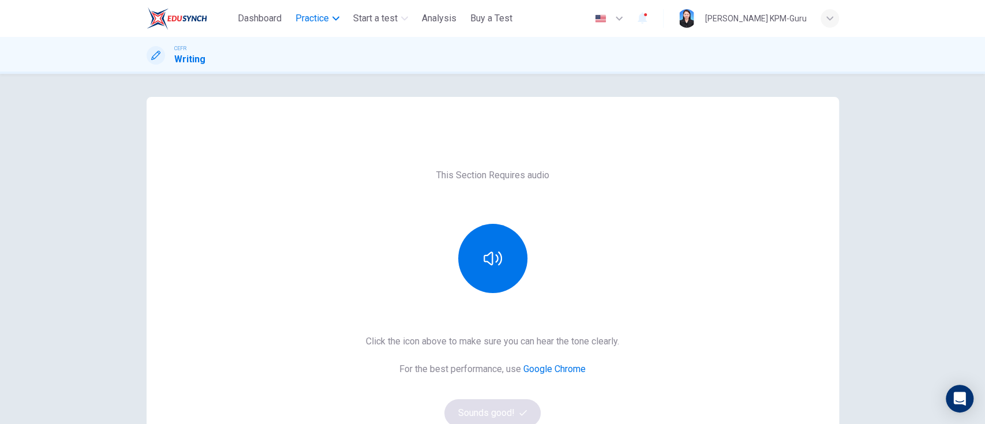
click at [326, 19] on span "Practice" at bounding box center [311, 19] width 33 height 14
